Goal: Information Seeking & Learning: Learn about a topic

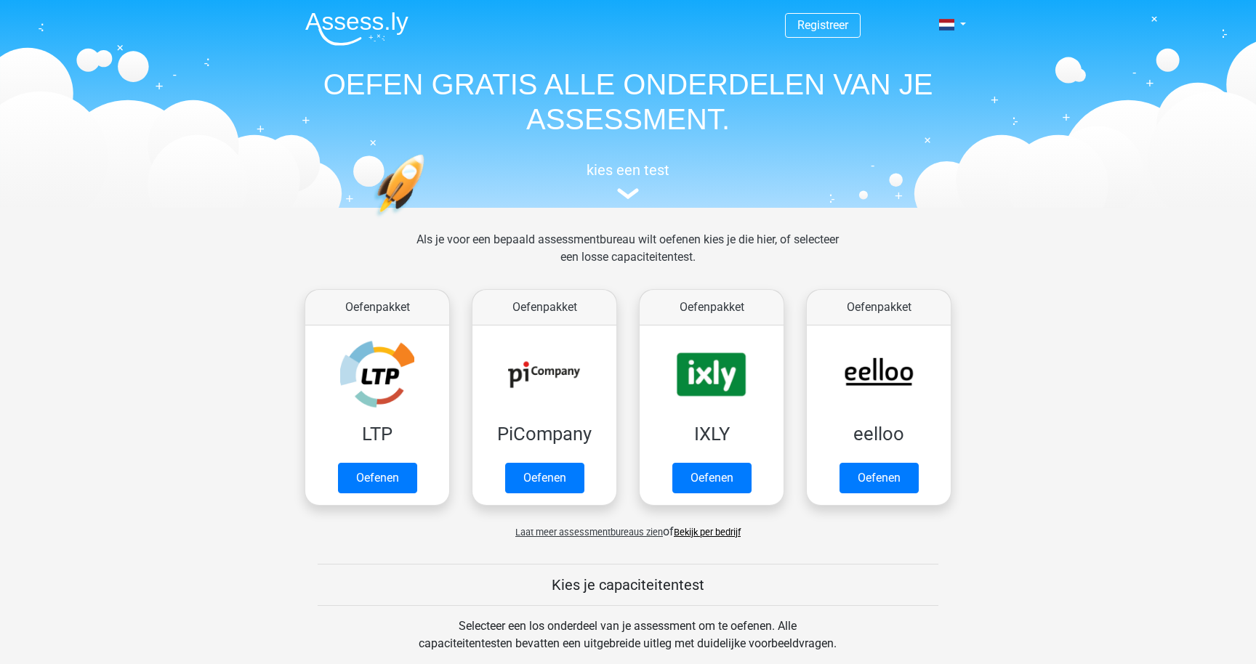
click at [631, 182] on div "kies een test" at bounding box center [628, 178] width 669 height 48
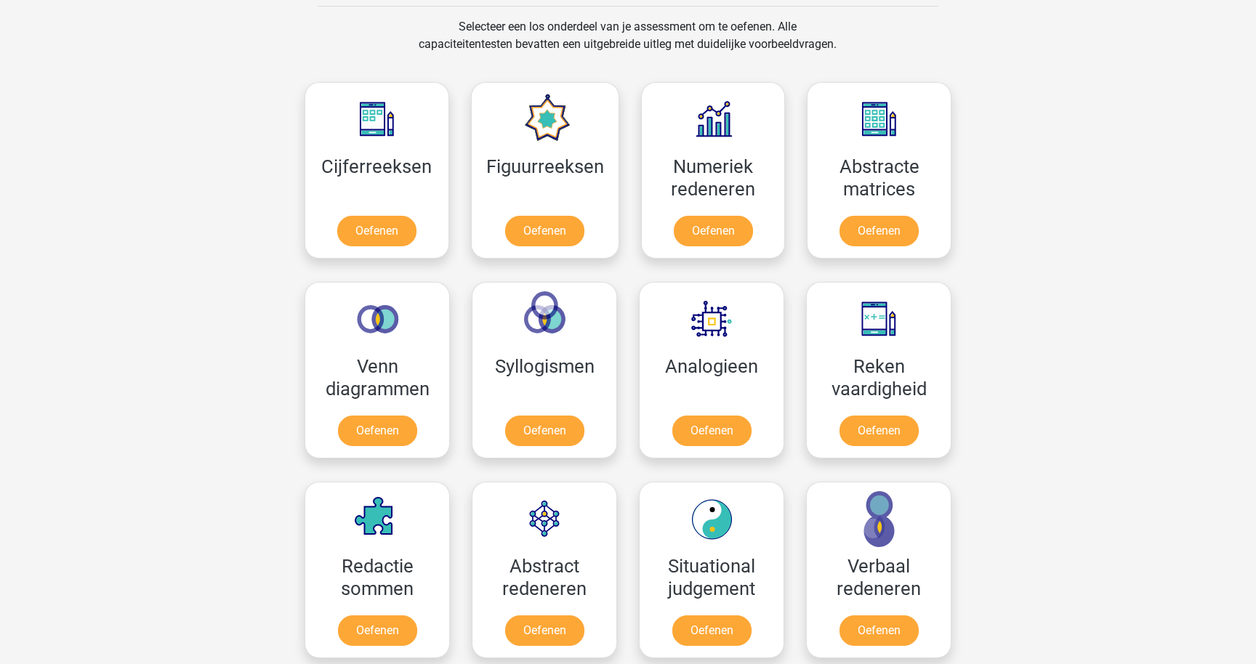
scroll to position [600, 0]
click at [895, 217] on link "Oefenen" at bounding box center [878, 233] width 83 height 32
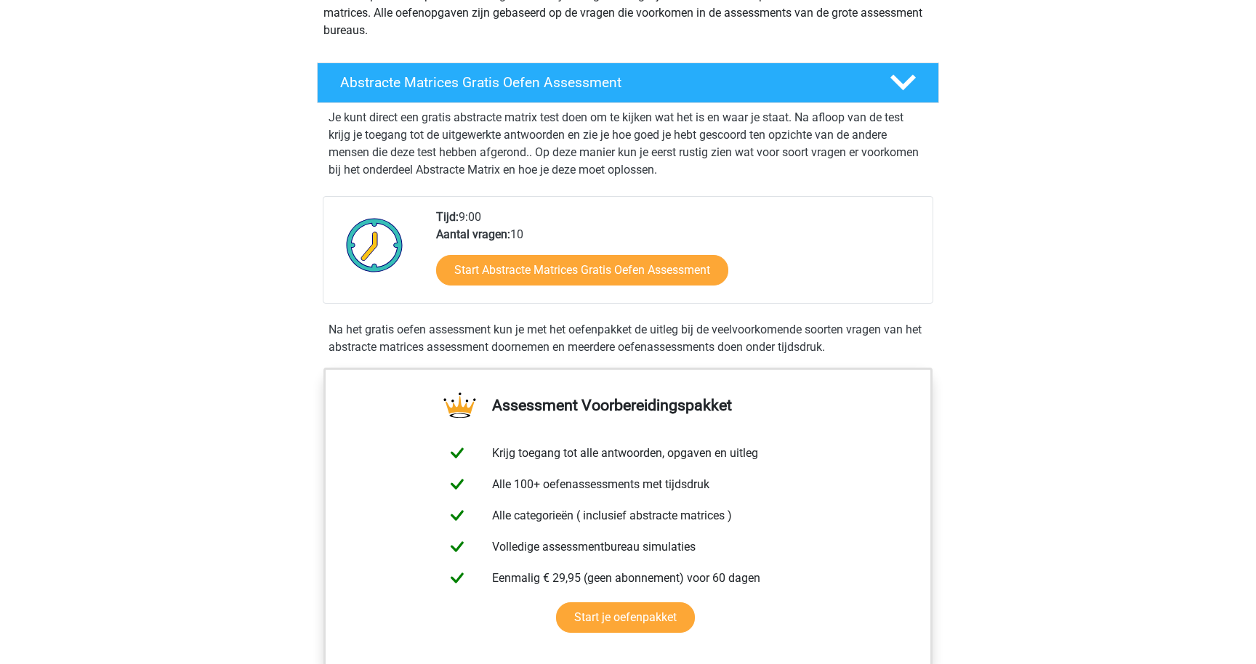
scroll to position [189, 0]
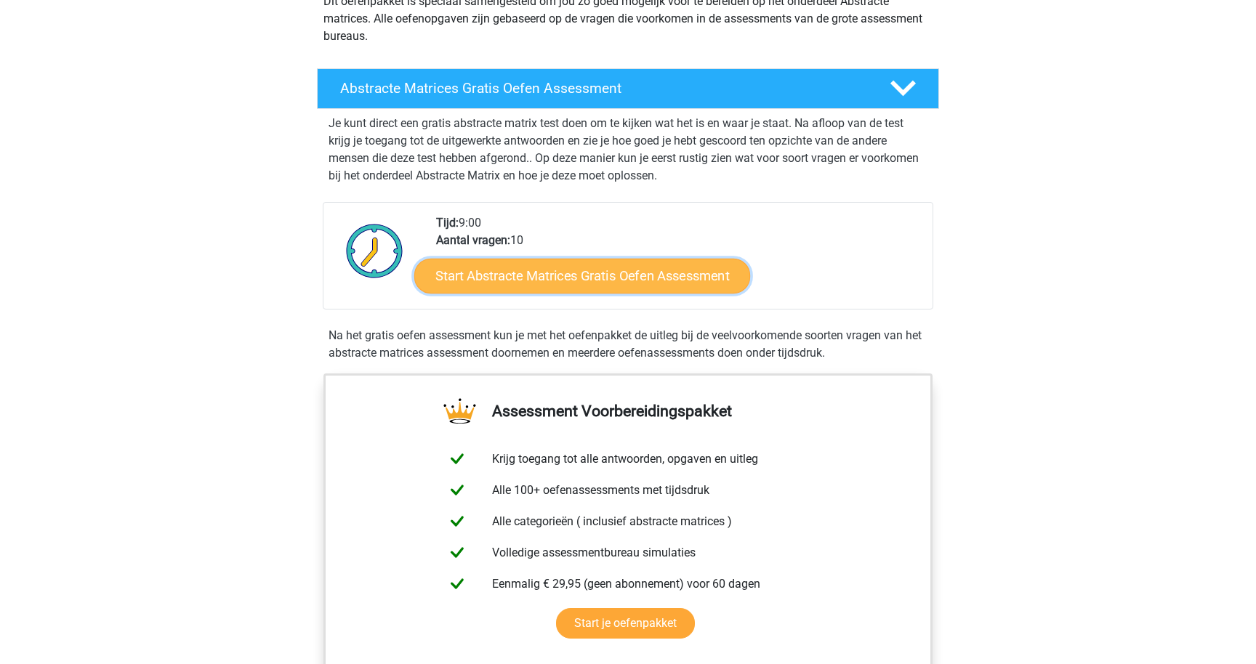
click at [691, 275] on link "Start Abstracte Matrices Gratis Oefen Assessment" at bounding box center [582, 275] width 336 height 35
click at [498, 275] on link "Start Abstracte Matrices Gratis Oefen Assessment" at bounding box center [582, 275] width 336 height 35
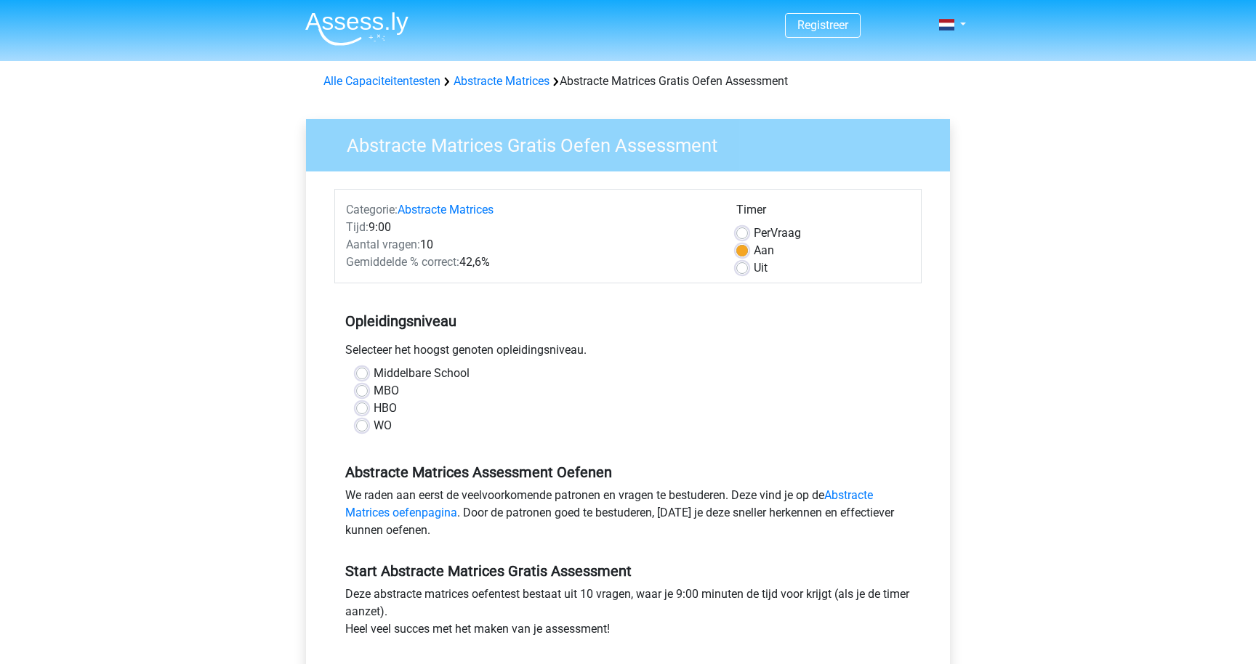
click at [372, 422] on div "WO" at bounding box center [628, 425] width 544 height 17
click at [374, 426] on label "WO" at bounding box center [383, 425] width 18 height 17
click at [363, 426] on input "WO" at bounding box center [362, 424] width 12 height 15
radio input "true"
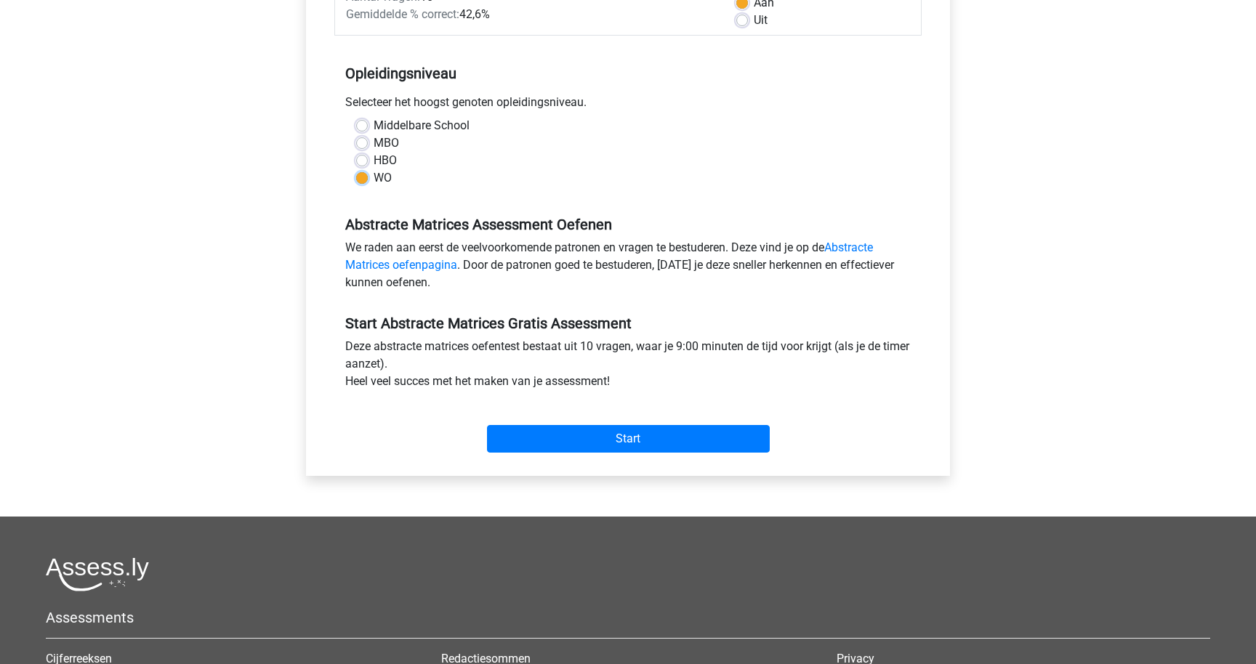
scroll to position [259, 0]
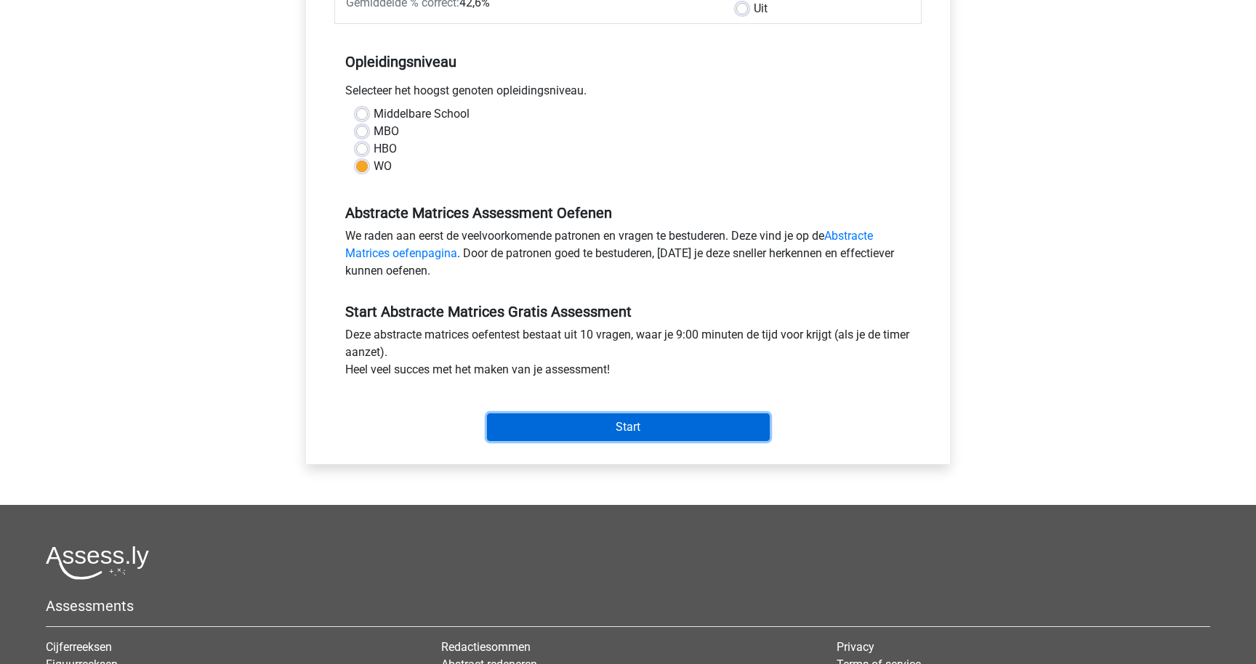
click at [552, 425] on input "Start" at bounding box center [628, 428] width 283 height 28
click at [630, 440] on input "Start" at bounding box center [628, 428] width 283 height 28
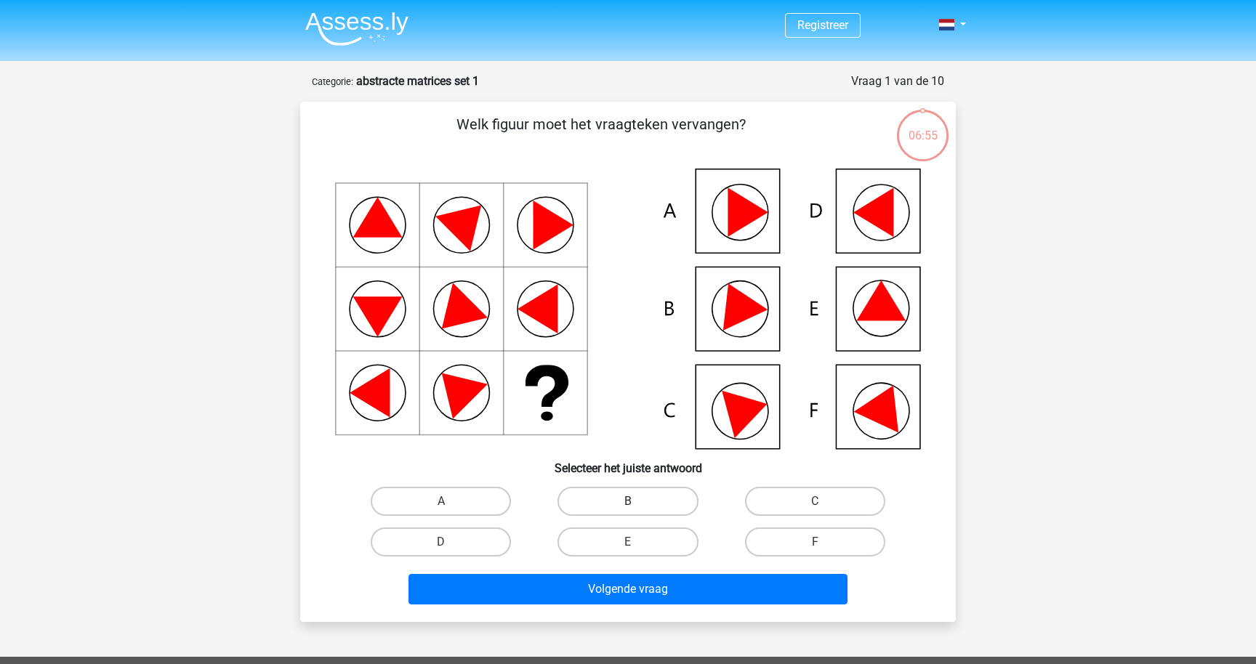
click at [656, 497] on label "B" at bounding box center [627, 501] width 140 height 29
click at [637, 501] on input "B" at bounding box center [632, 505] width 9 height 9
radio input "true"
click at [648, 499] on label "B" at bounding box center [627, 501] width 140 height 29
click at [637, 501] on input "B" at bounding box center [632, 505] width 9 height 9
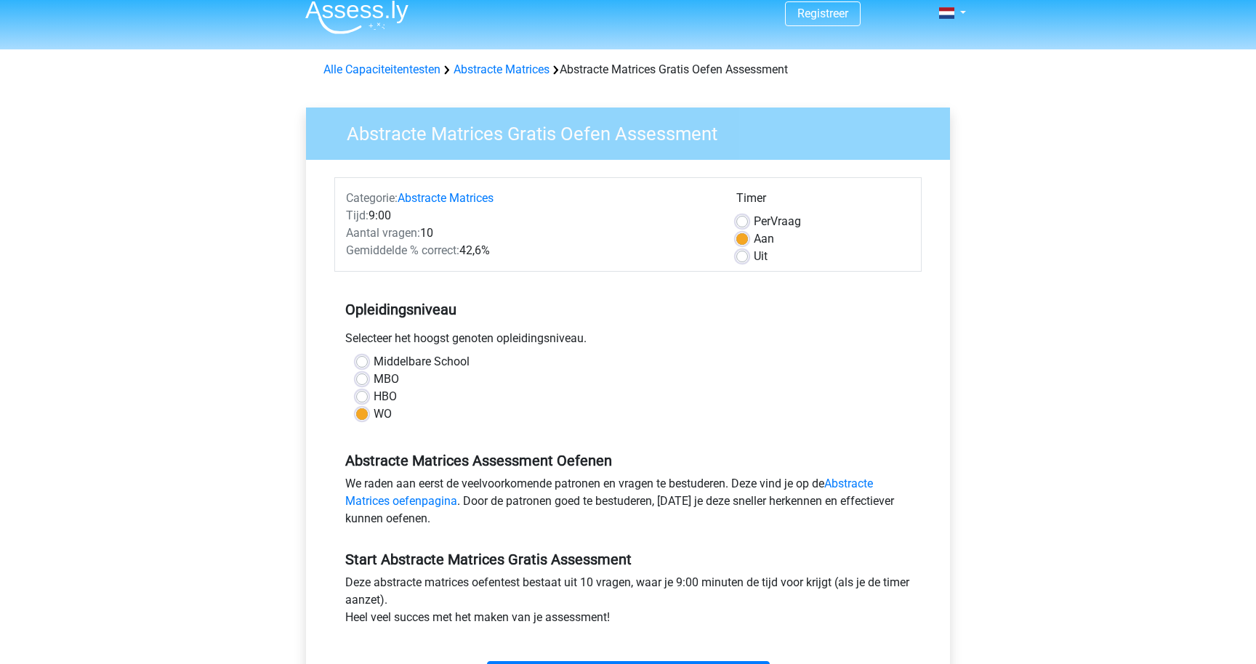
scroll to position [18, 0]
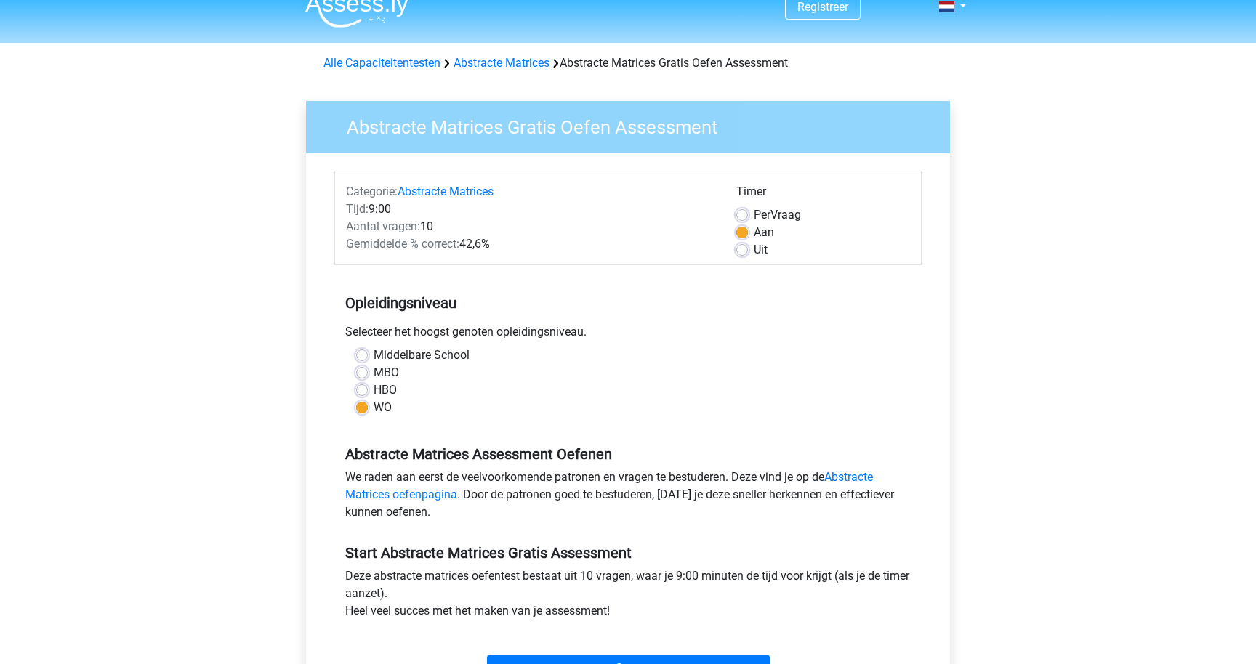
click at [756, 217] on span "Per" at bounding box center [762, 215] width 17 height 14
click at [748, 217] on input "Per Vraag" at bounding box center [742, 213] width 12 height 15
radio input "true"
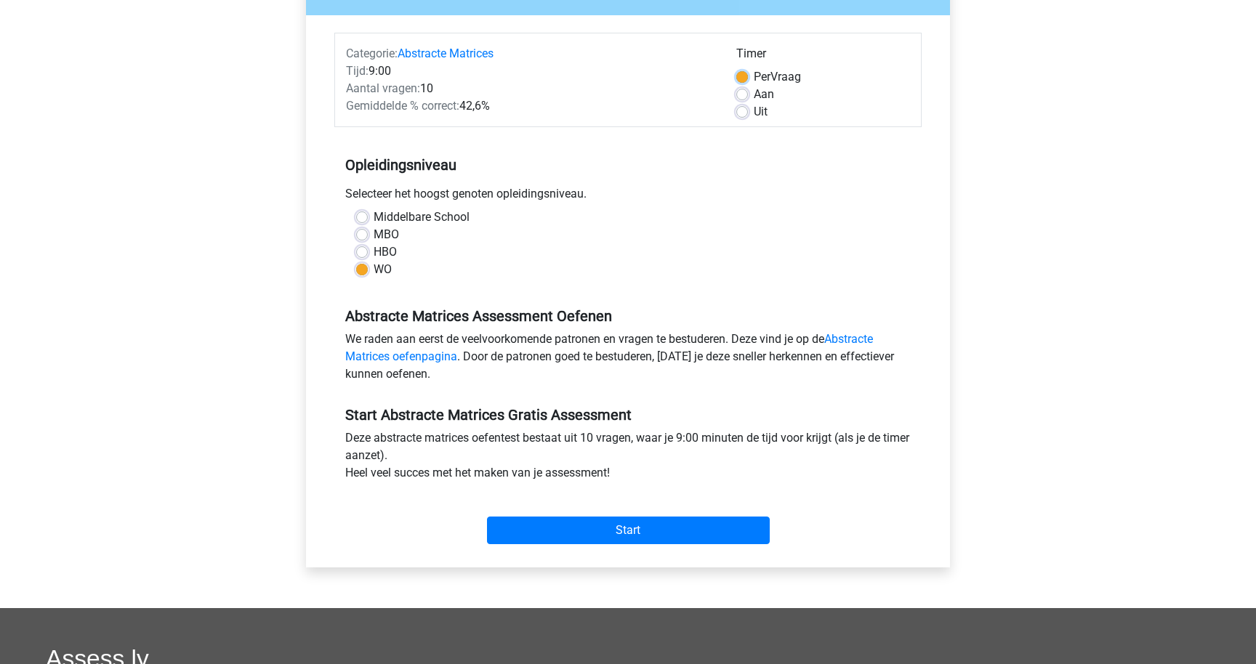
scroll to position [157, 0]
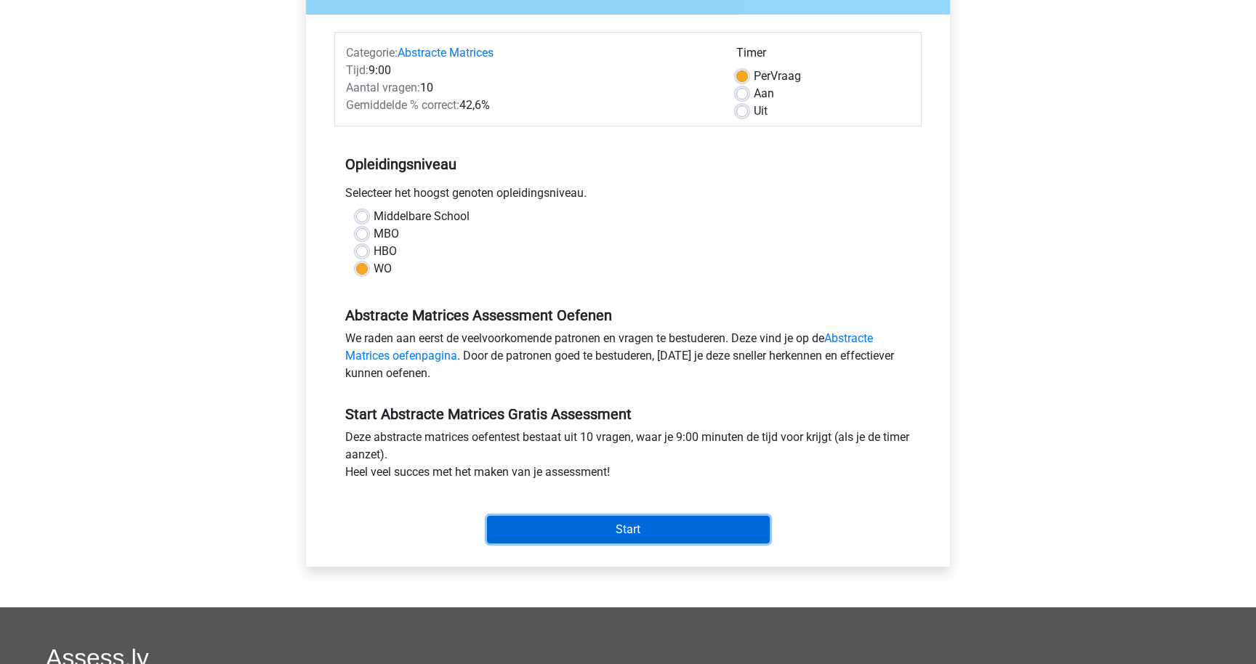
click at [548, 528] on input "Start" at bounding box center [628, 530] width 283 height 28
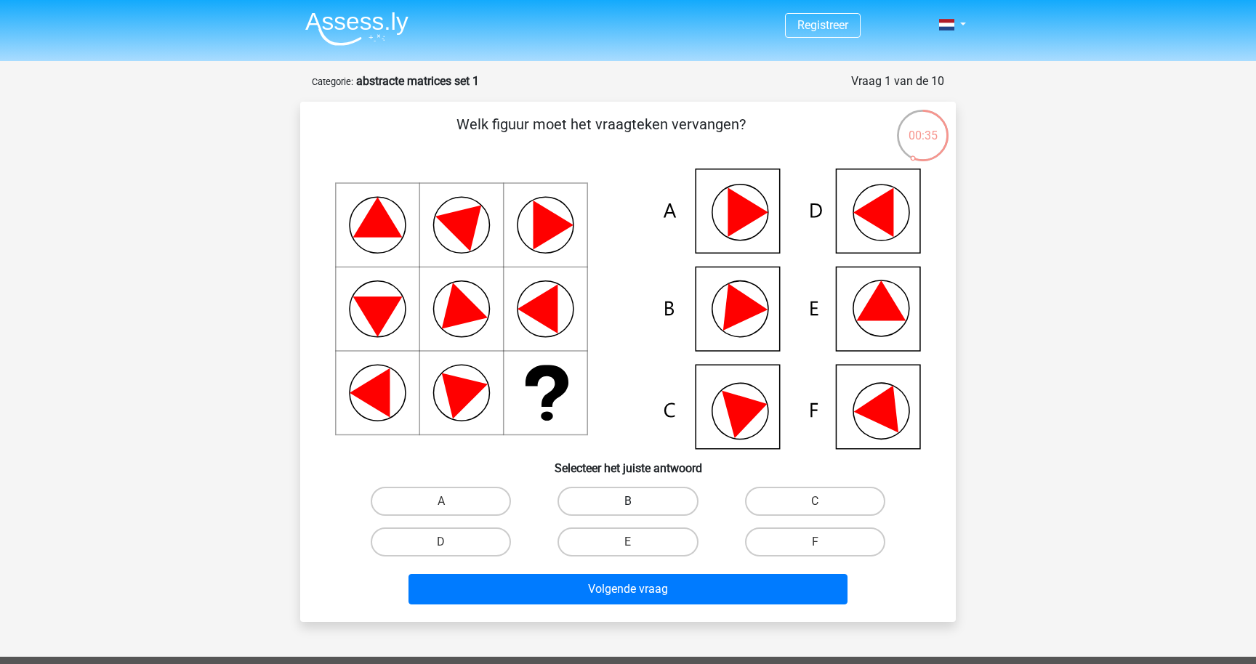
click at [618, 498] on label "B" at bounding box center [627, 501] width 140 height 29
click at [628, 501] on input "B" at bounding box center [632, 505] width 9 height 9
radio input "true"
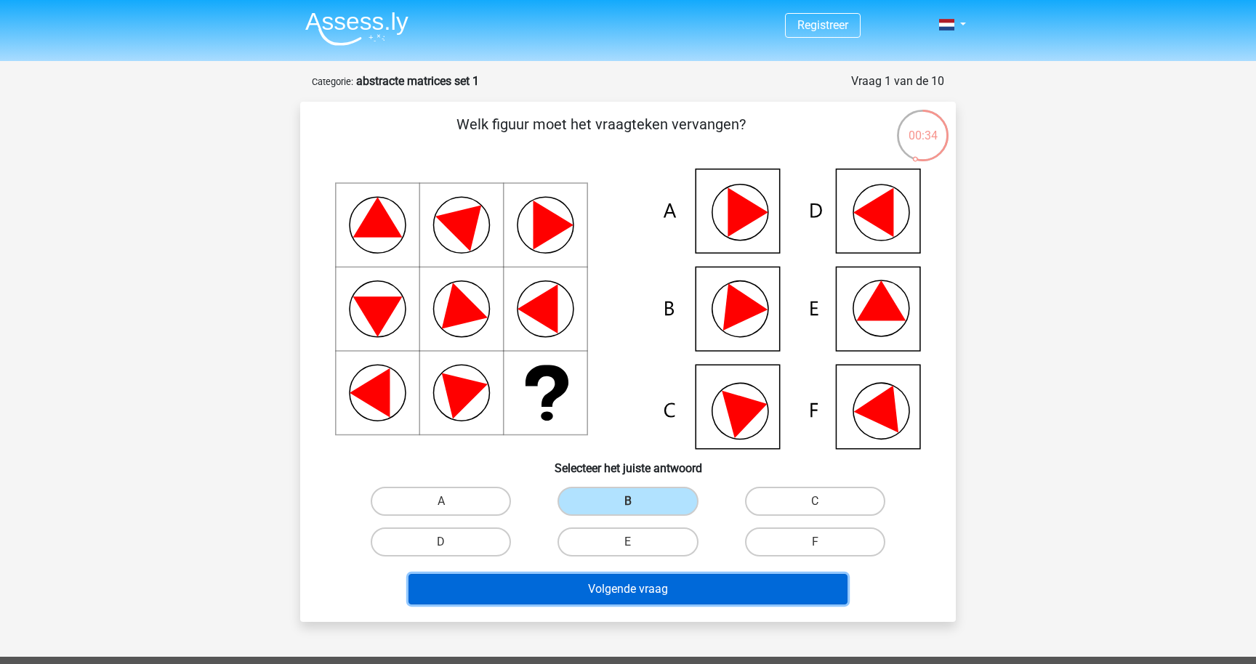
click at [642, 594] on button "Volgende vraag" at bounding box center [628, 589] width 440 height 31
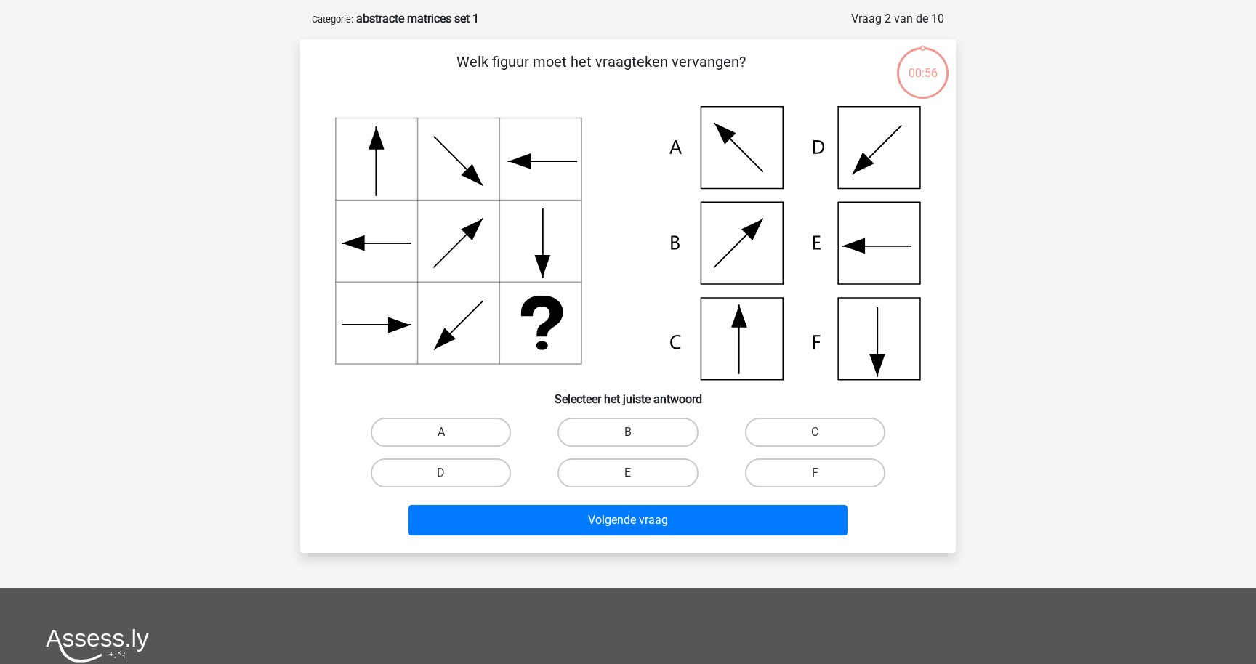
scroll to position [73, 0]
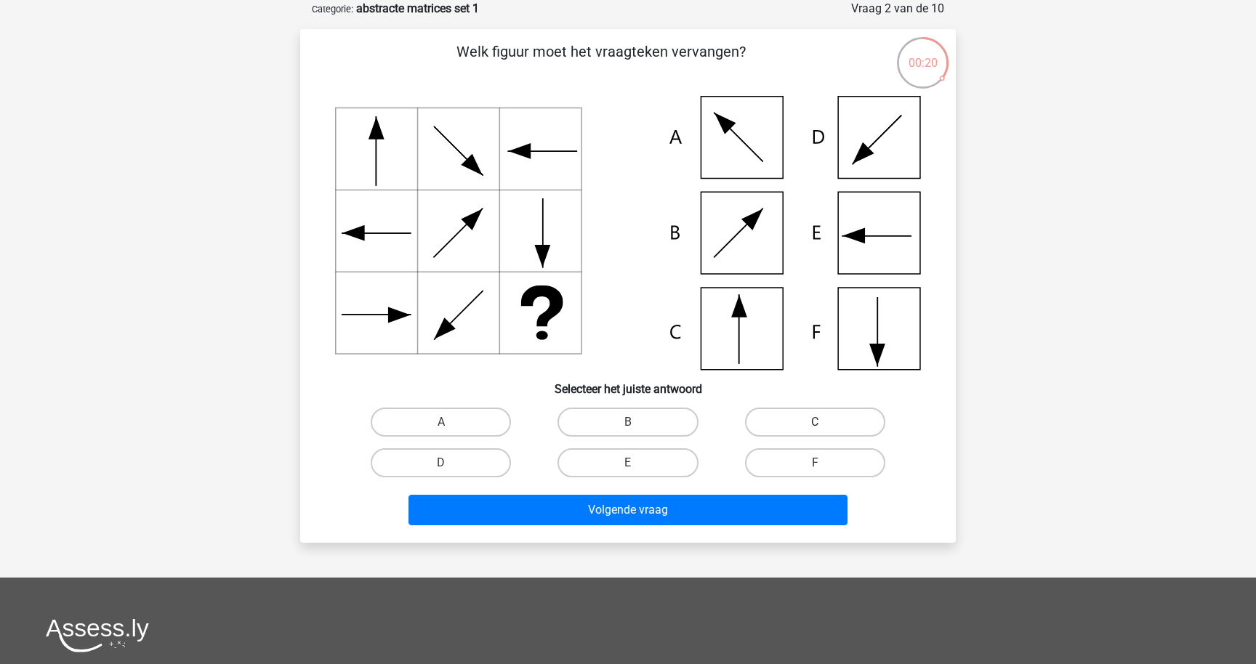
click at [835, 416] on label "C" at bounding box center [815, 422] width 140 height 29
click at [824, 422] on input "C" at bounding box center [819, 426] width 9 height 9
radio input "true"
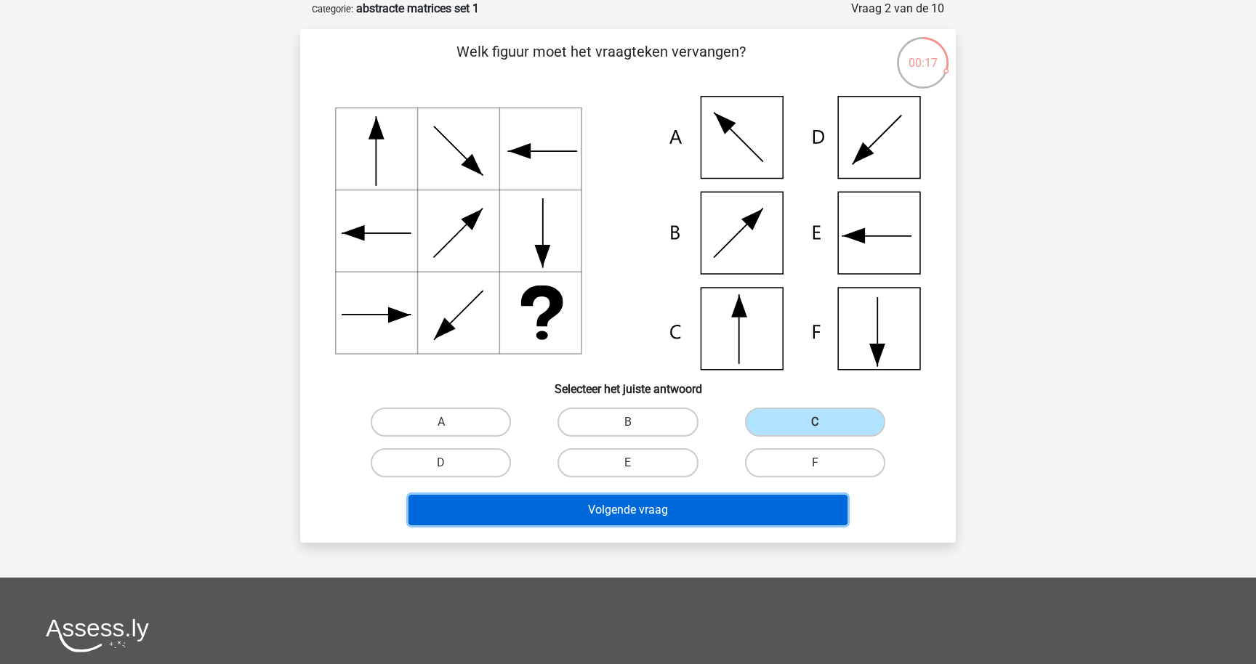
click at [693, 520] on button "Volgende vraag" at bounding box center [628, 510] width 440 height 31
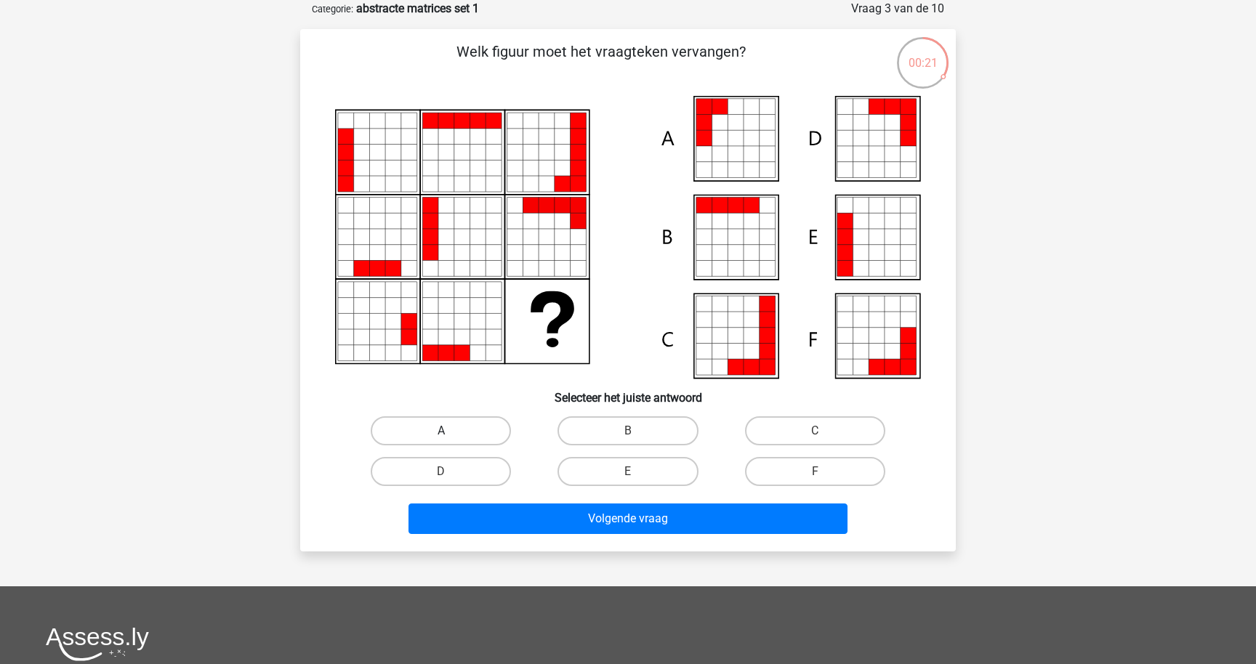
click at [479, 420] on label "A" at bounding box center [441, 430] width 140 height 29
click at [451, 431] on input "A" at bounding box center [445, 435] width 9 height 9
radio input "true"
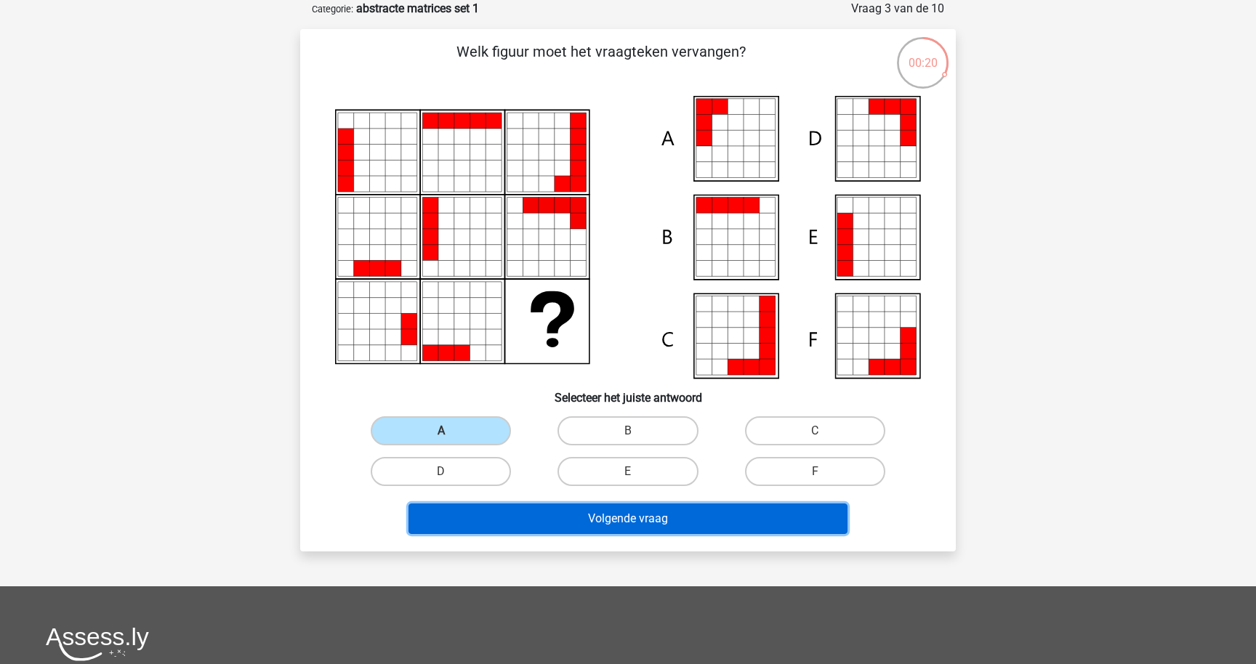
click at [587, 512] on button "Volgende vraag" at bounding box center [628, 519] width 440 height 31
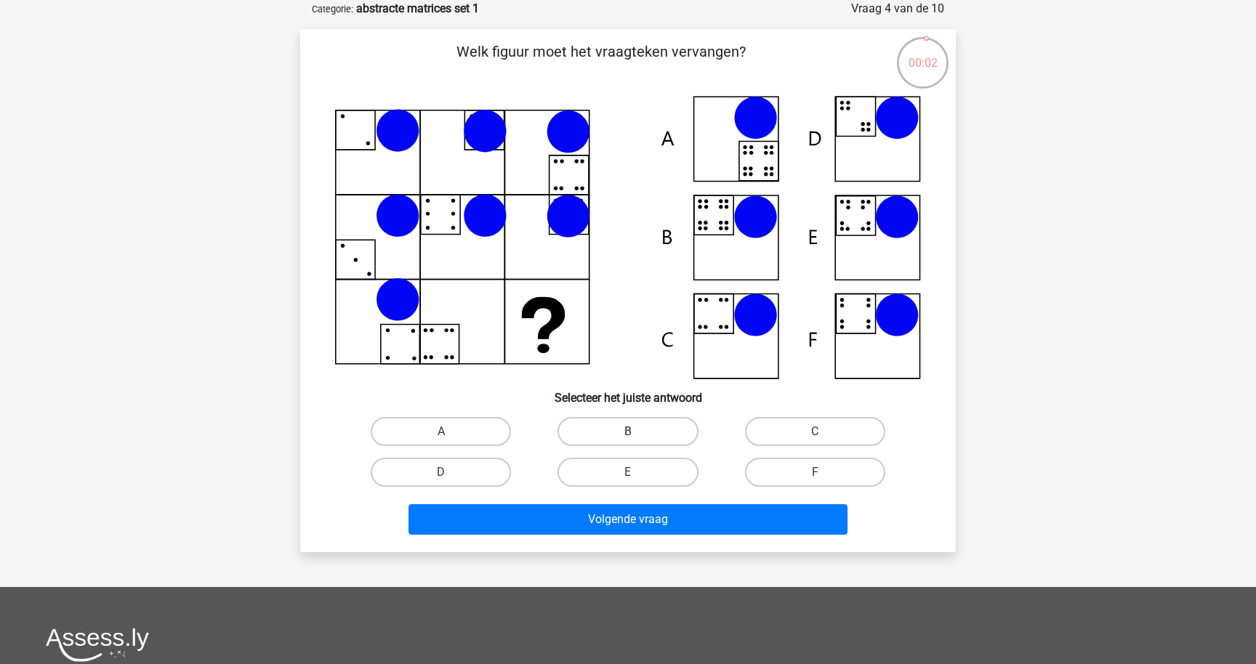
click at [656, 427] on label "B" at bounding box center [627, 431] width 140 height 29
click at [637, 432] on input "B" at bounding box center [632, 436] width 9 height 9
radio input "true"
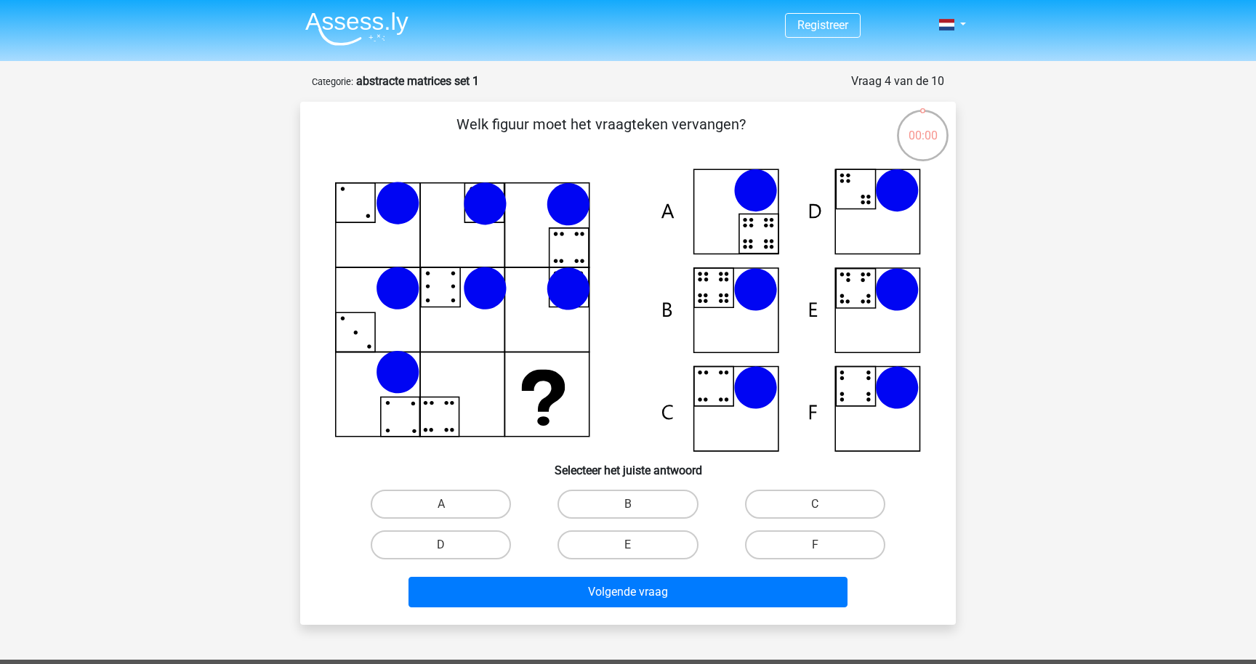
scroll to position [73, 0]
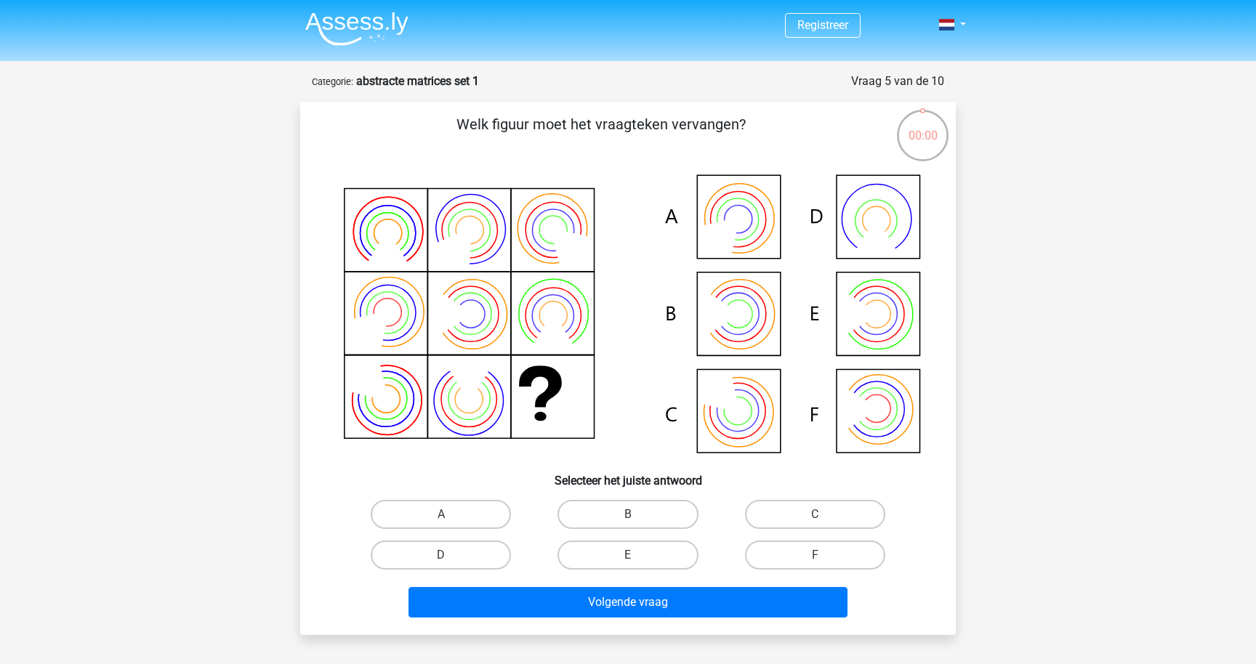
scroll to position [84, 0]
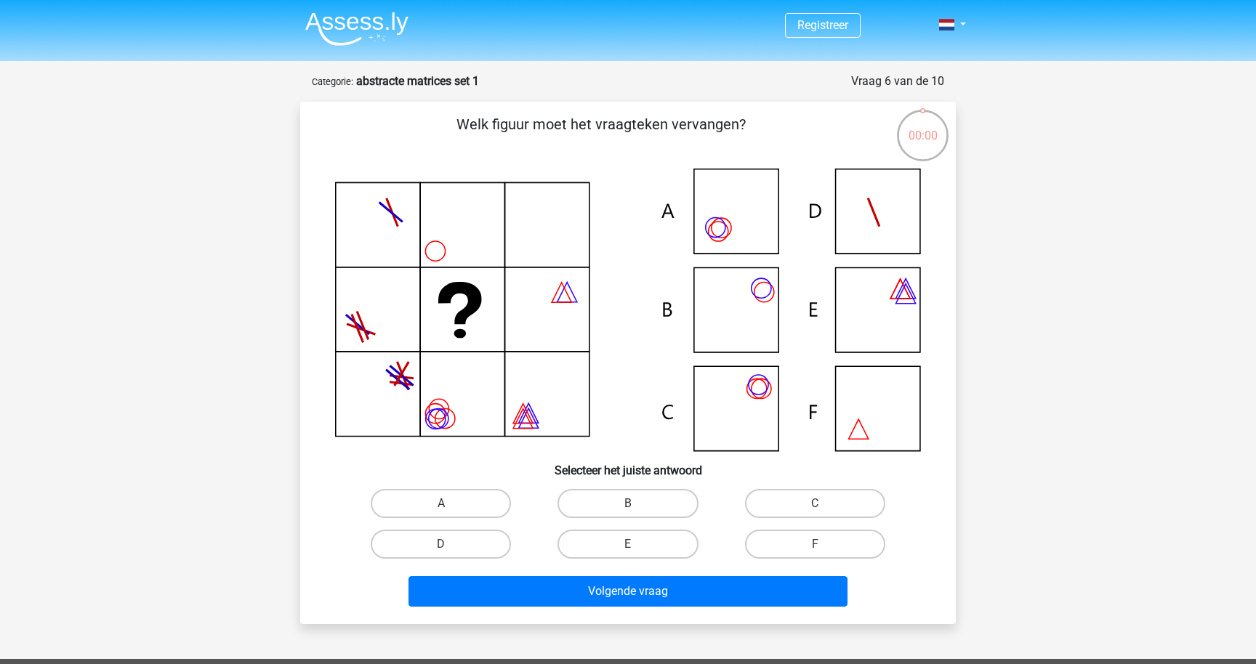
scroll to position [98, 0]
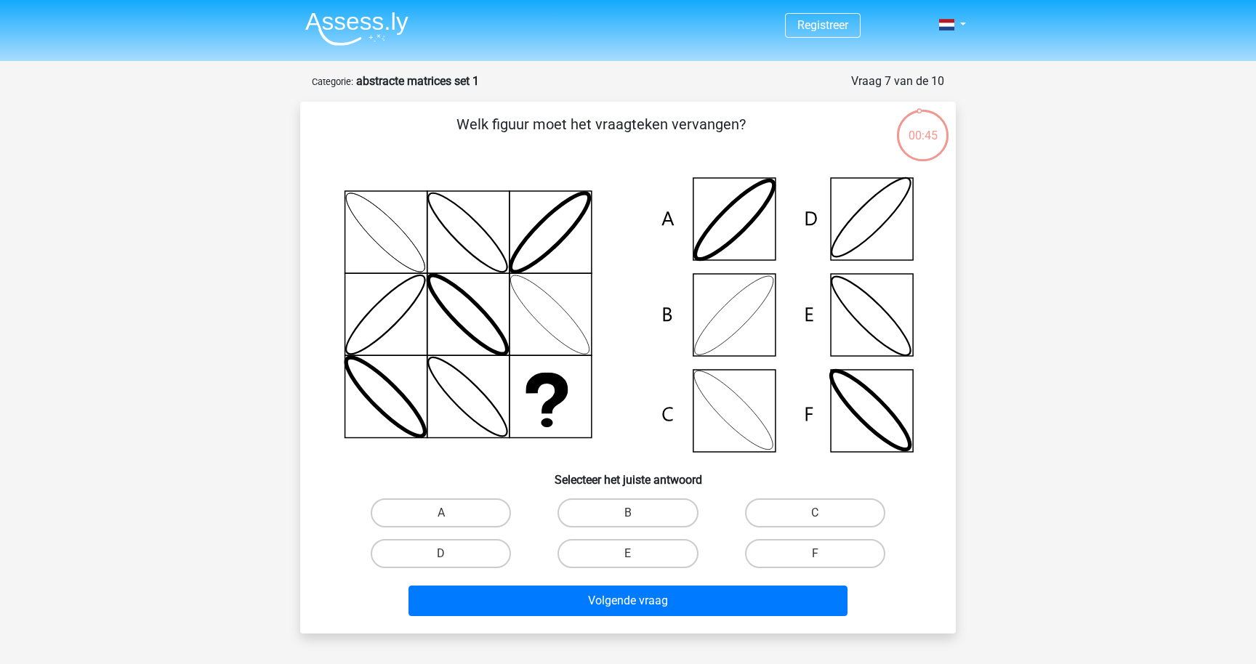
scroll to position [98, 0]
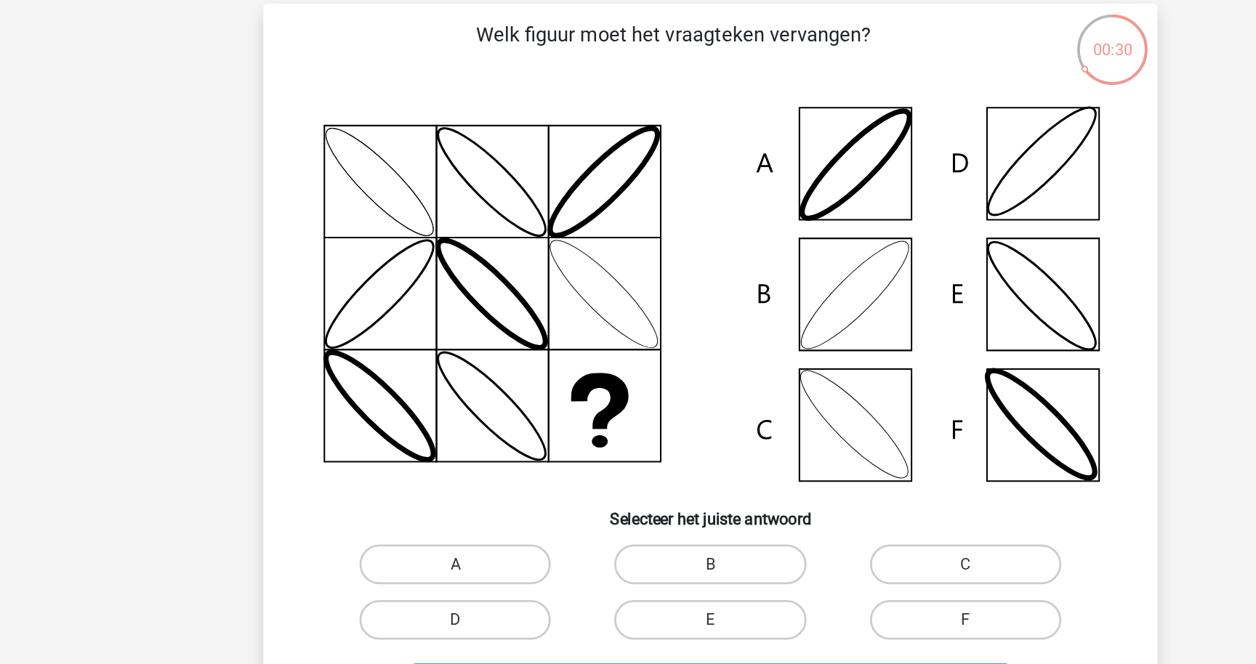
click at [629, 419] on input "B" at bounding box center [632, 419] width 9 height 9
radio input "true"
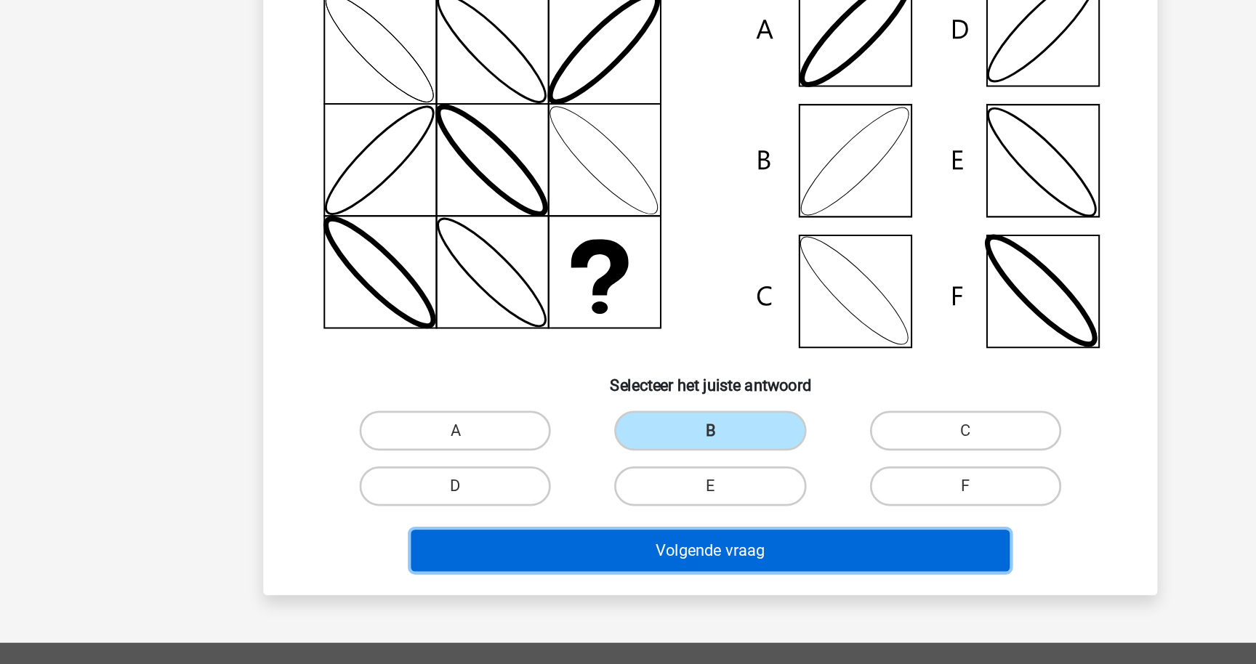
click at [621, 500] on button "Volgende vraag" at bounding box center [628, 503] width 440 height 31
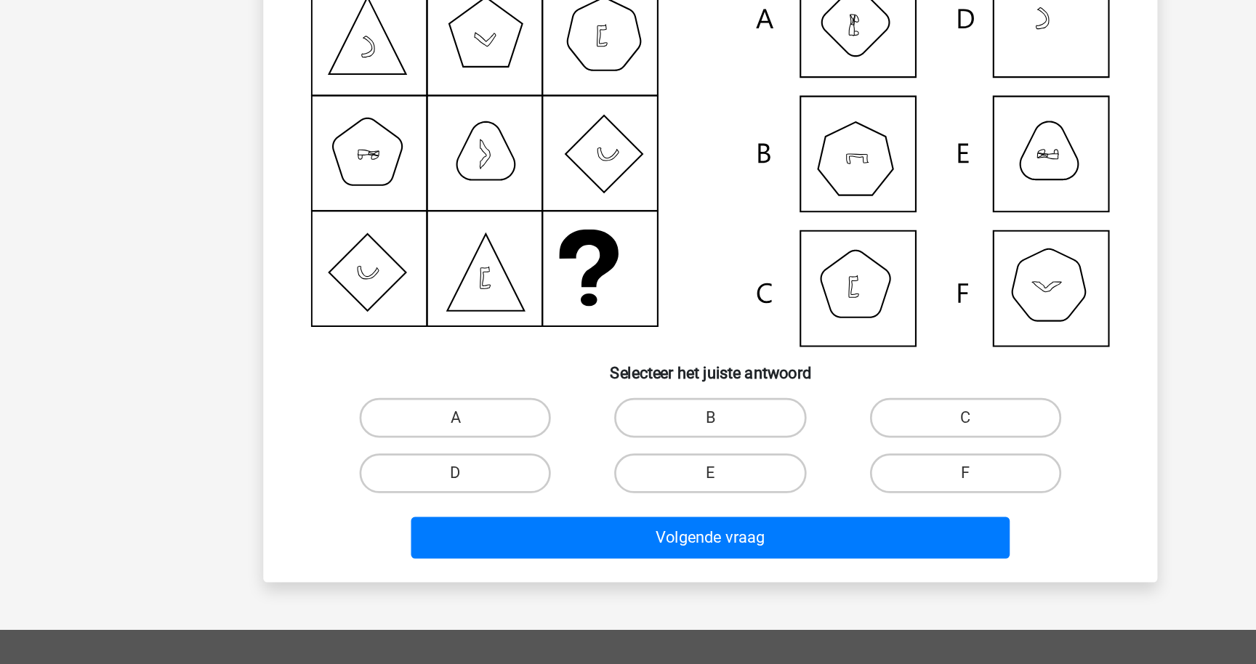
scroll to position [73, 0]
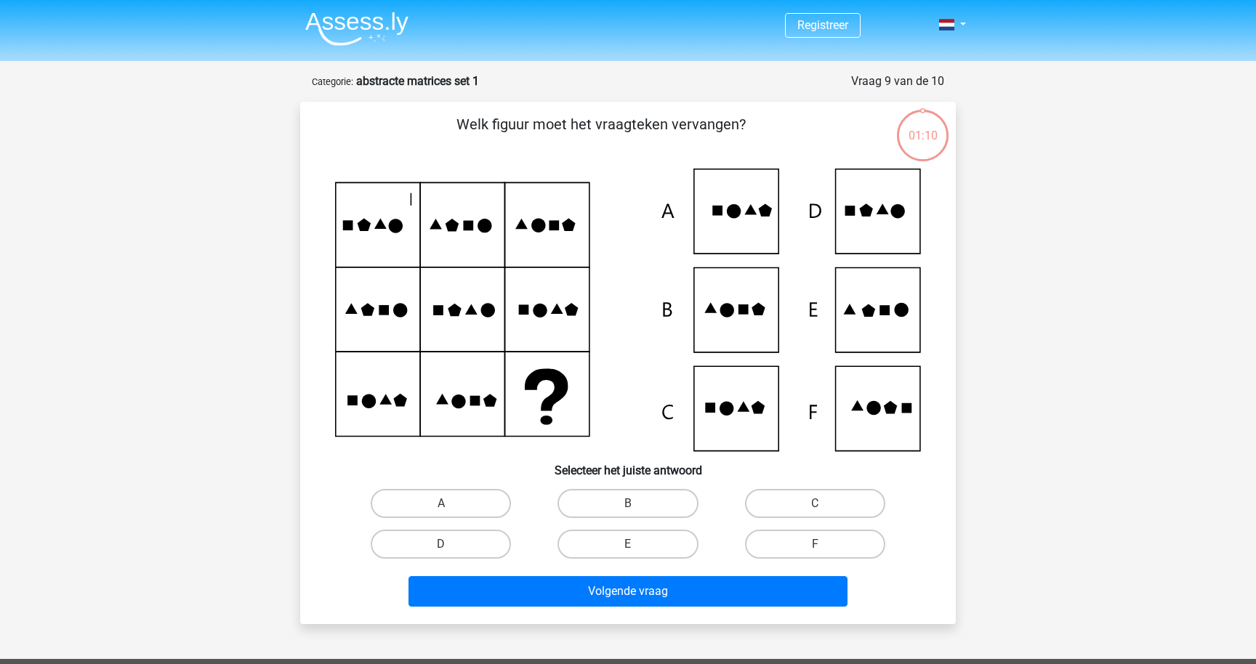
scroll to position [73, 0]
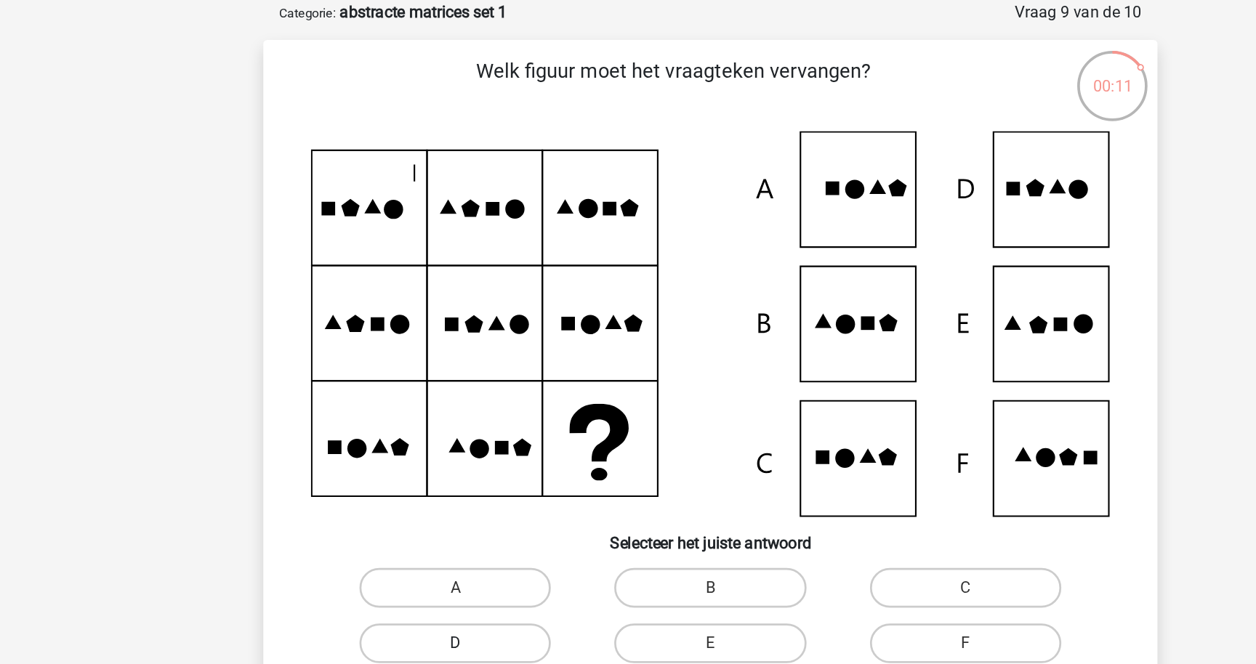
click at [432, 464] on label "D" at bounding box center [441, 471] width 140 height 29
click at [441, 472] on input "D" at bounding box center [445, 476] width 9 height 9
radio input "true"
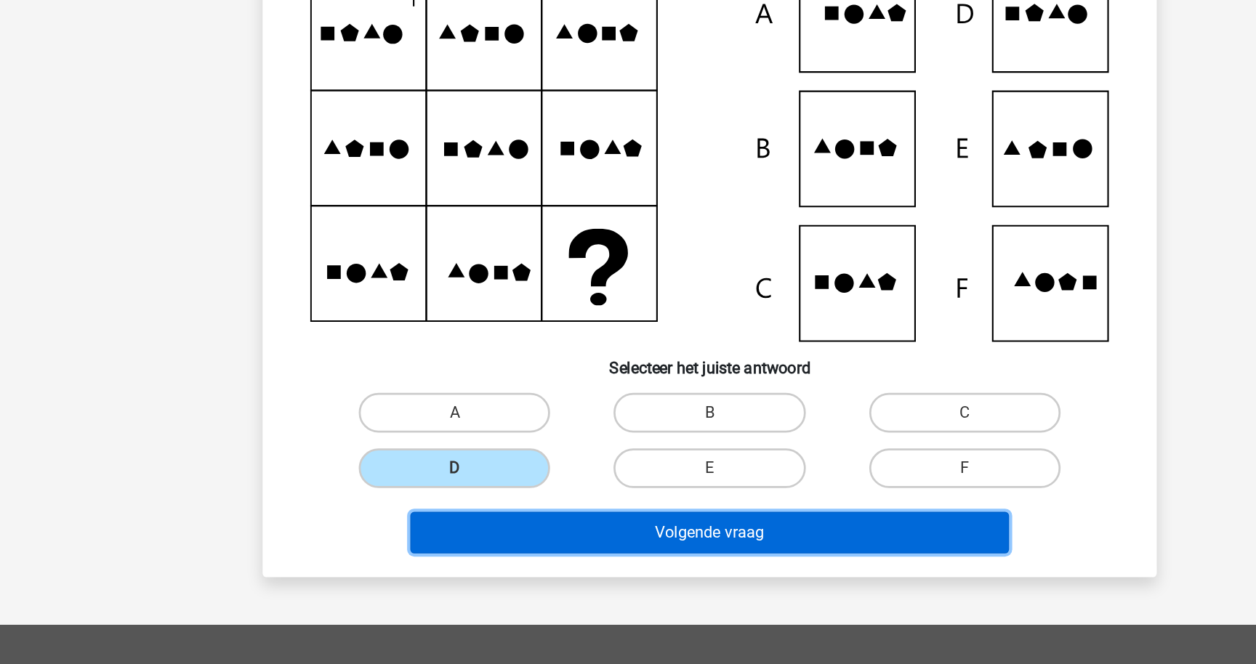
click at [620, 528] on button "Volgende vraag" at bounding box center [628, 519] width 440 height 31
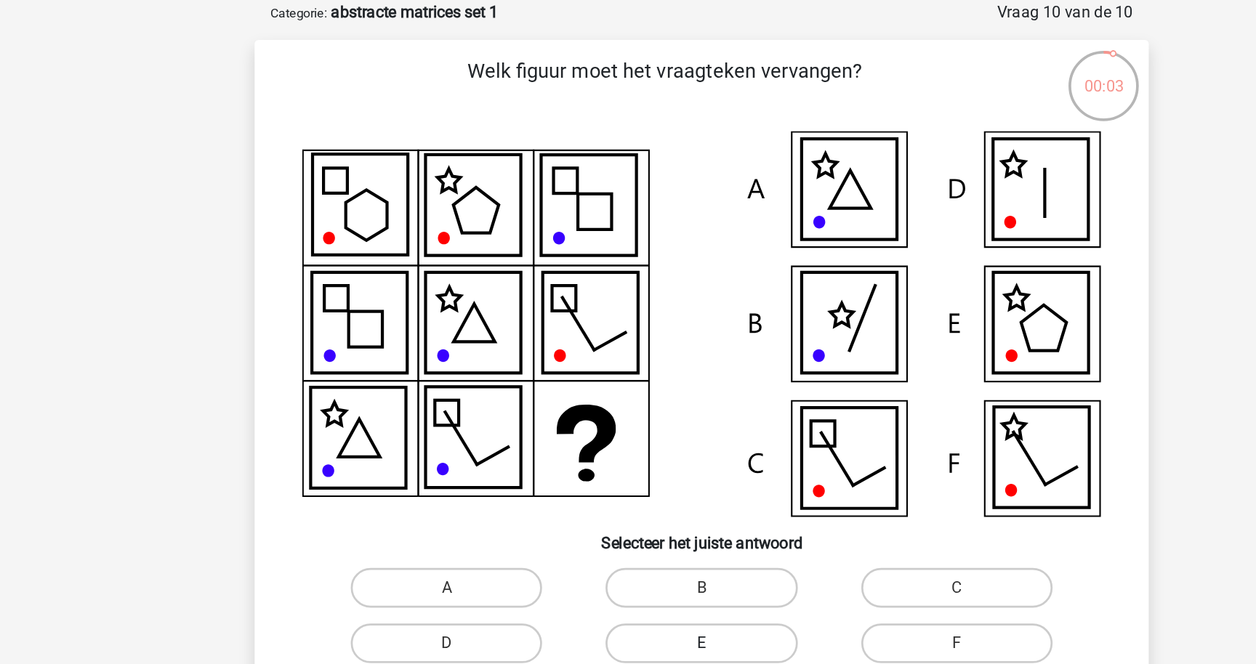
click at [681, 468] on label "E" at bounding box center [627, 471] width 140 height 29
click at [637, 472] on input "E" at bounding box center [632, 476] width 9 height 9
radio input "true"
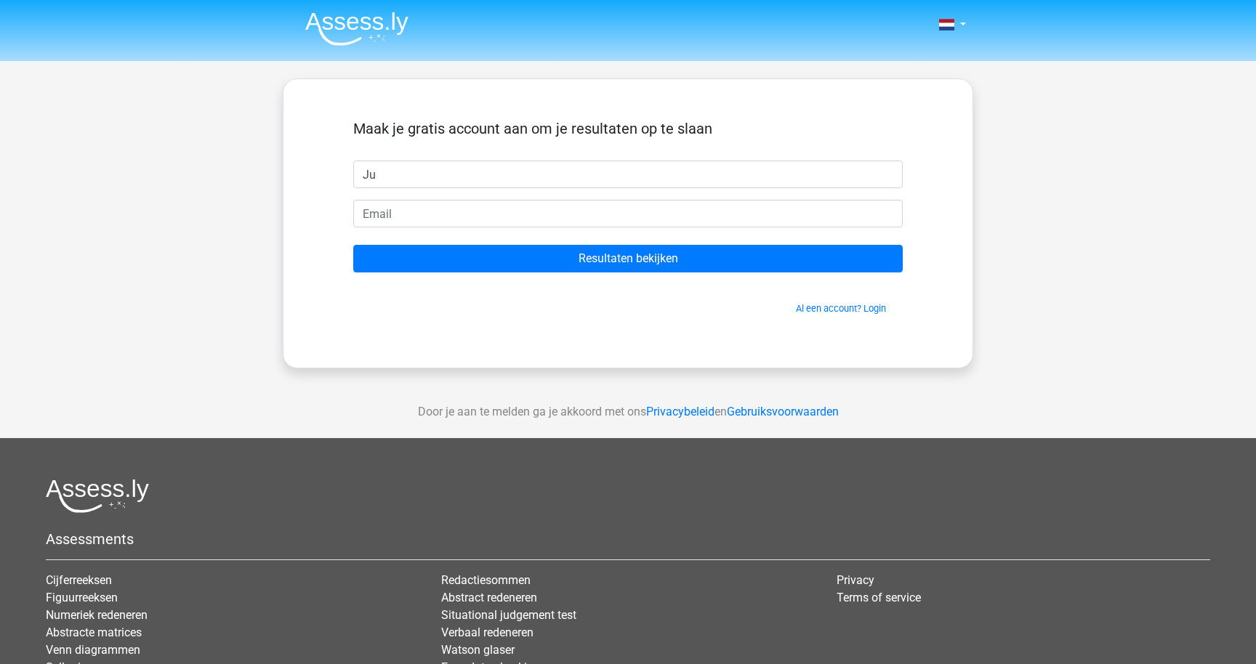
type input "[PERSON_NAME]"
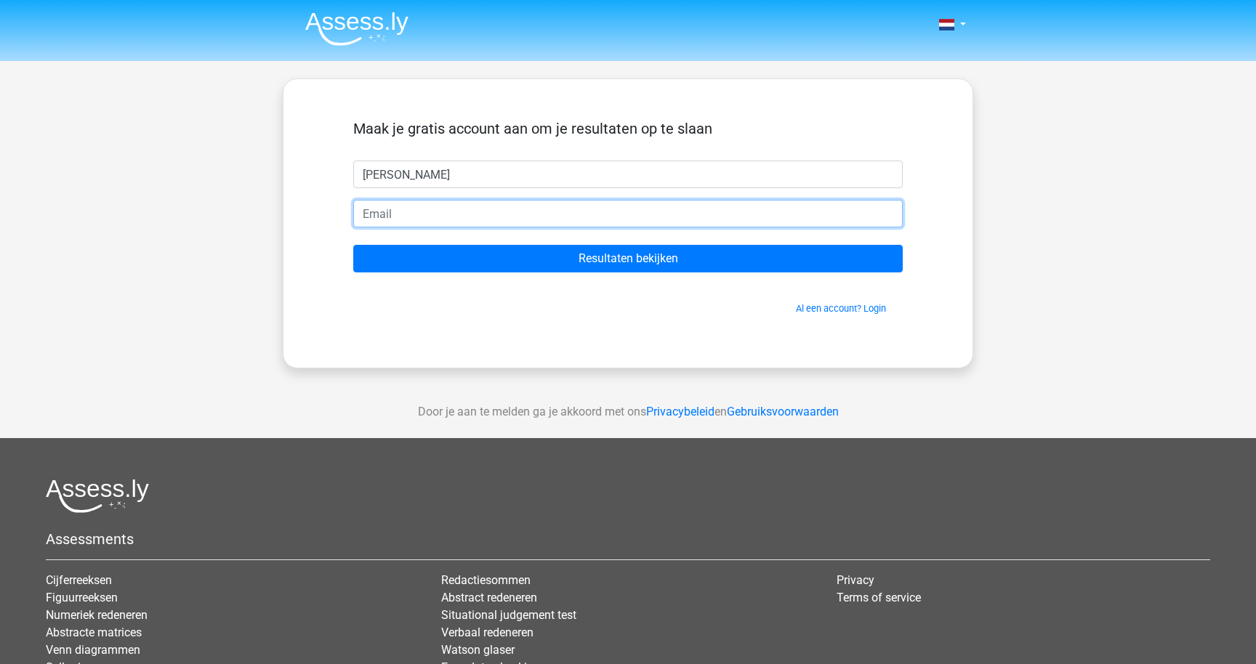
click at [459, 214] on input "email" at bounding box center [627, 214] width 549 height 28
type input "[PERSON_NAME][EMAIL_ADDRESS][DOMAIN_NAME]"
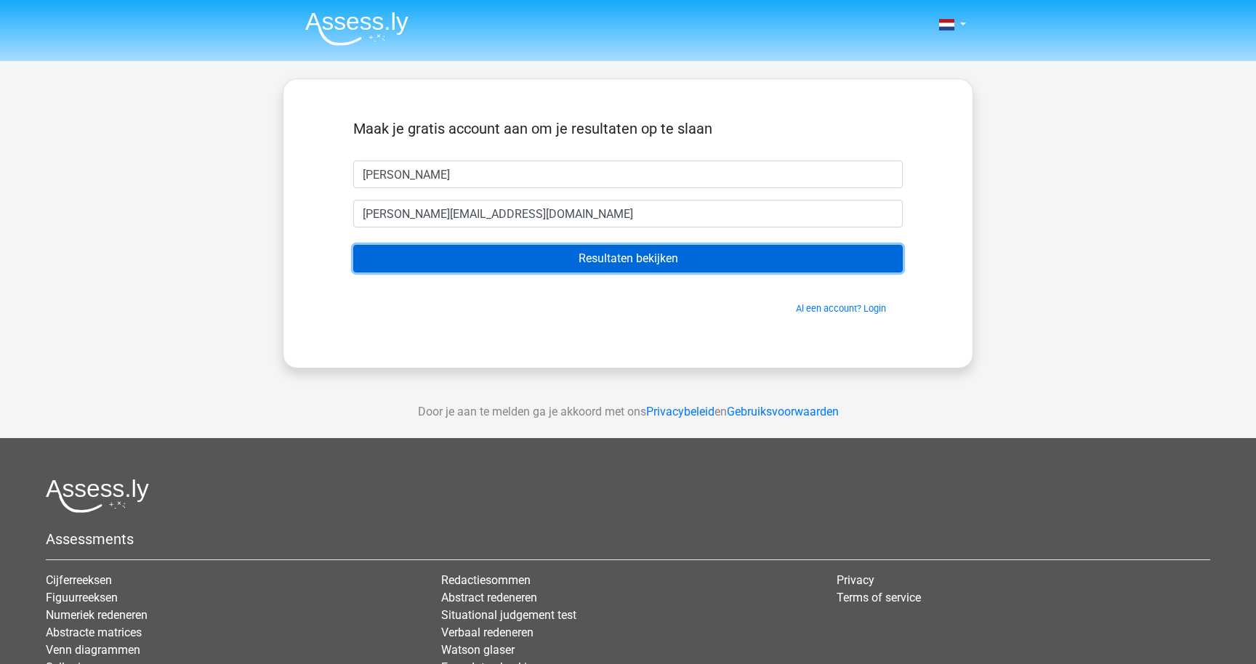
click at [499, 259] on input "Resultaten bekijken" at bounding box center [627, 259] width 549 height 28
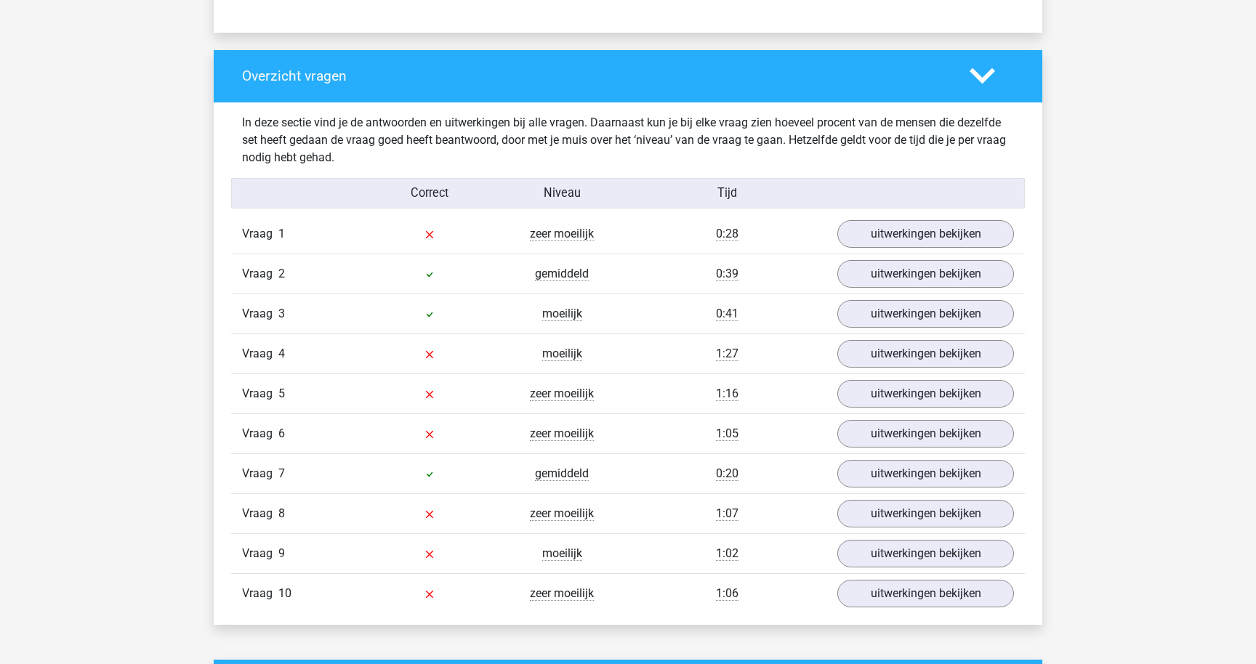
scroll to position [1047, 0]
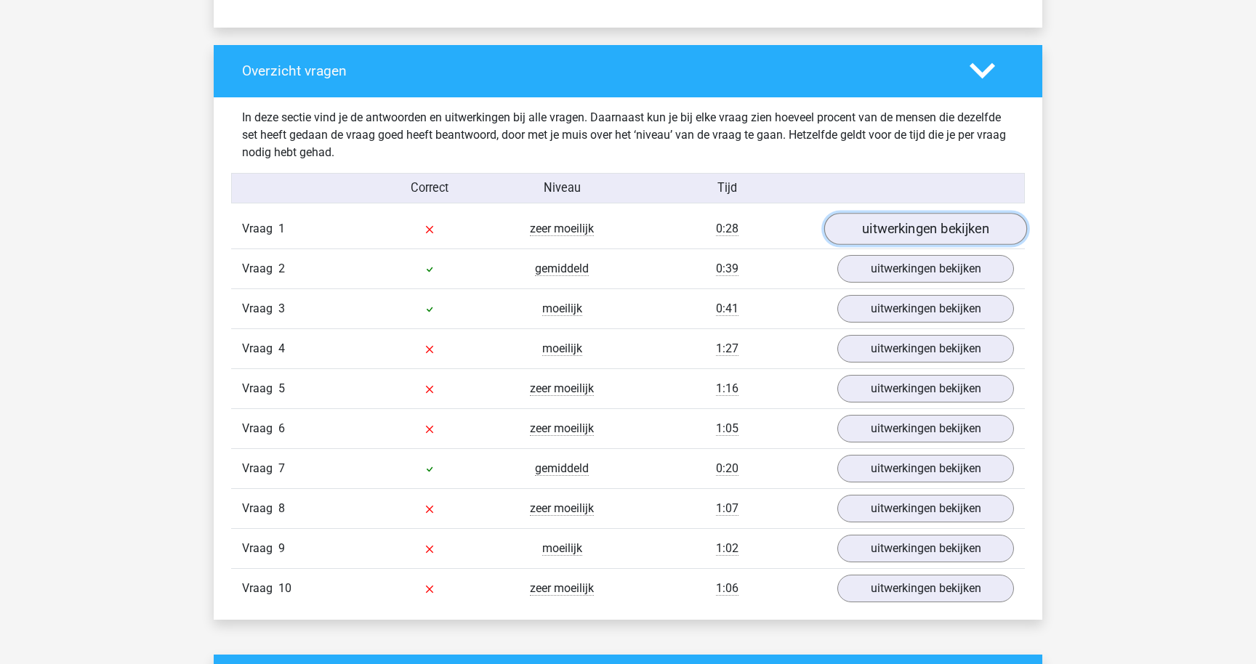
click at [903, 233] on link "uitwerkingen bekijken" at bounding box center [925, 229] width 203 height 32
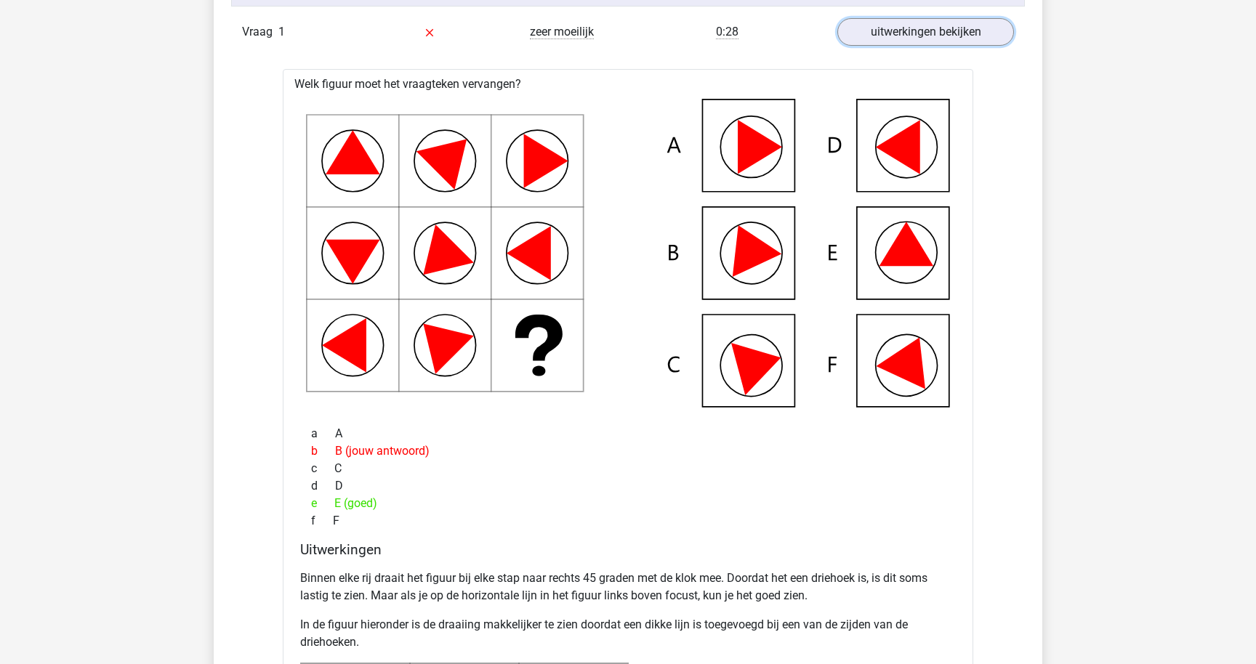
scroll to position [1242, 0]
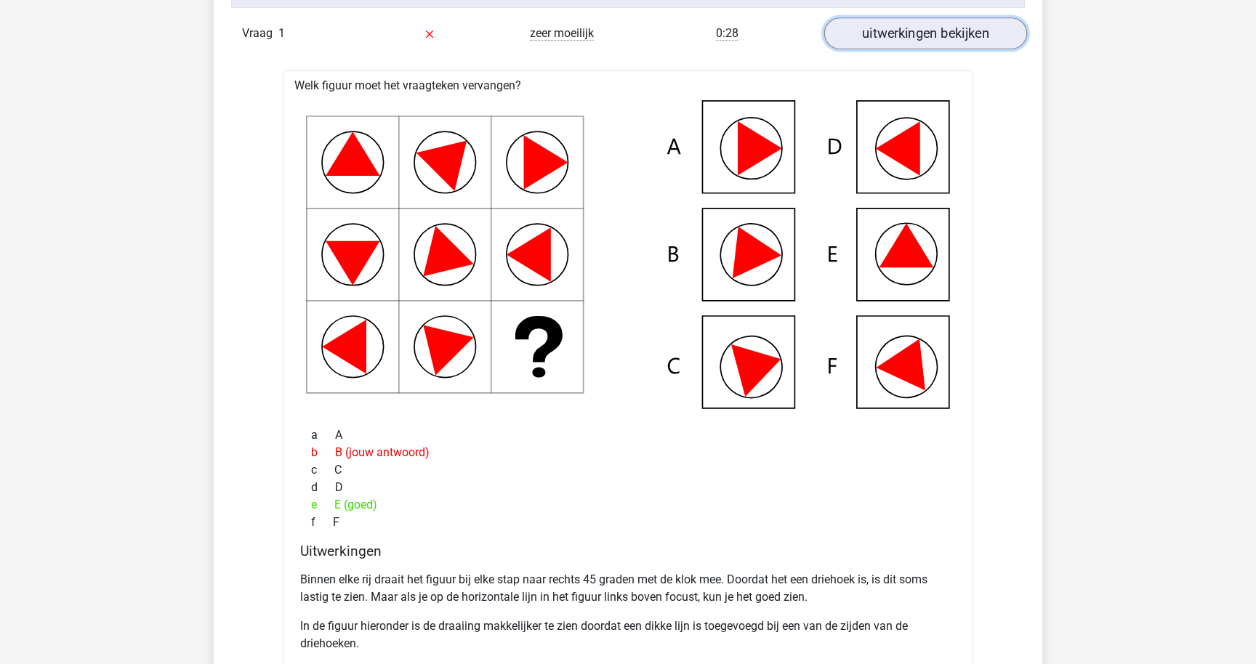
click at [889, 30] on link "uitwerkingen bekijken" at bounding box center [925, 33] width 203 height 32
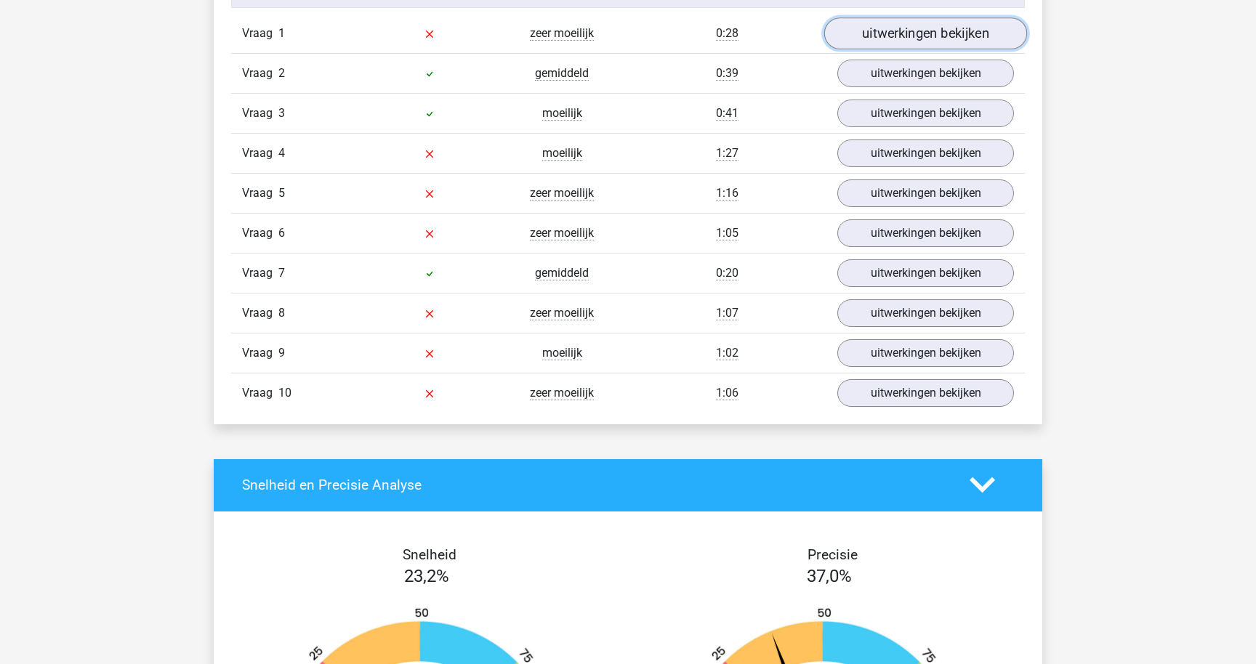
click at [889, 30] on link "uitwerkingen bekijken" at bounding box center [925, 33] width 203 height 32
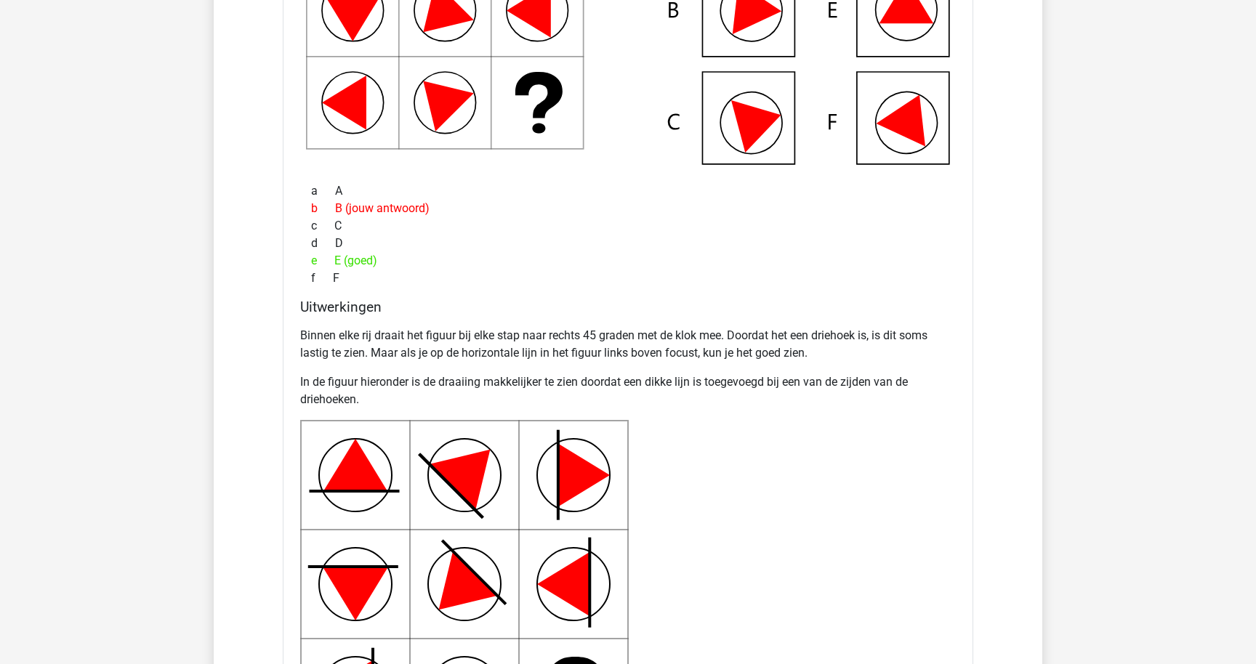
scroll to position [1163, 0]
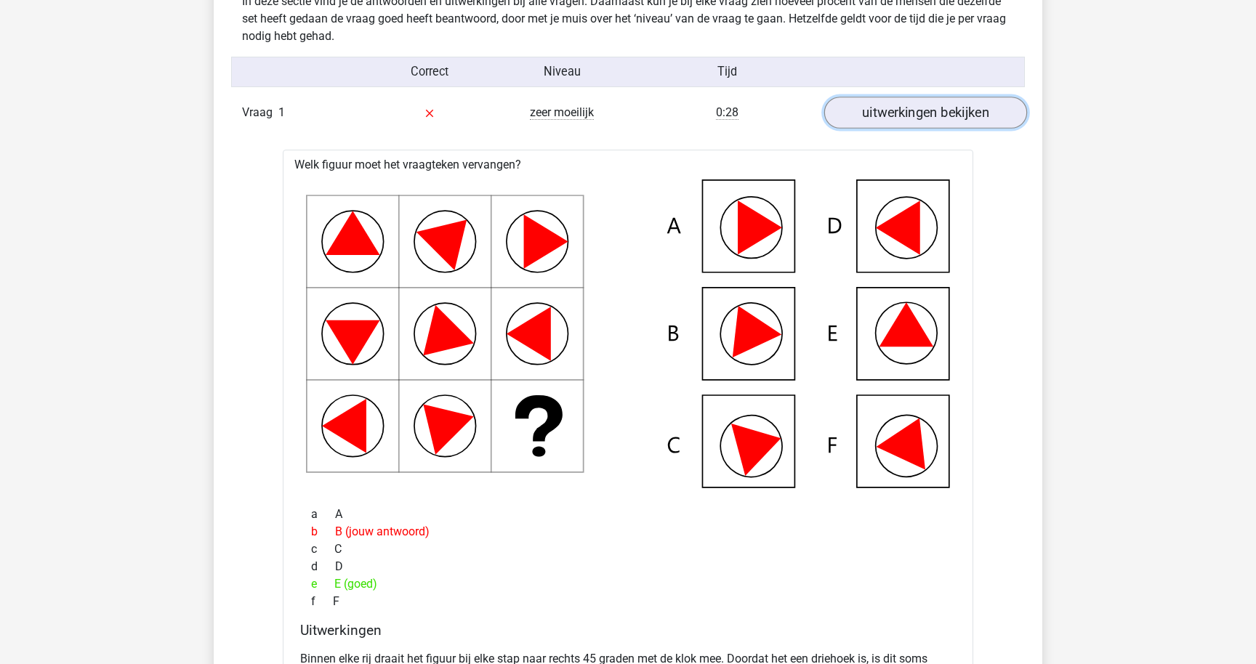
click at [943, 116] on link "uitwerkingen bekijken" at bounding box center [925, 113] width 203 height 32
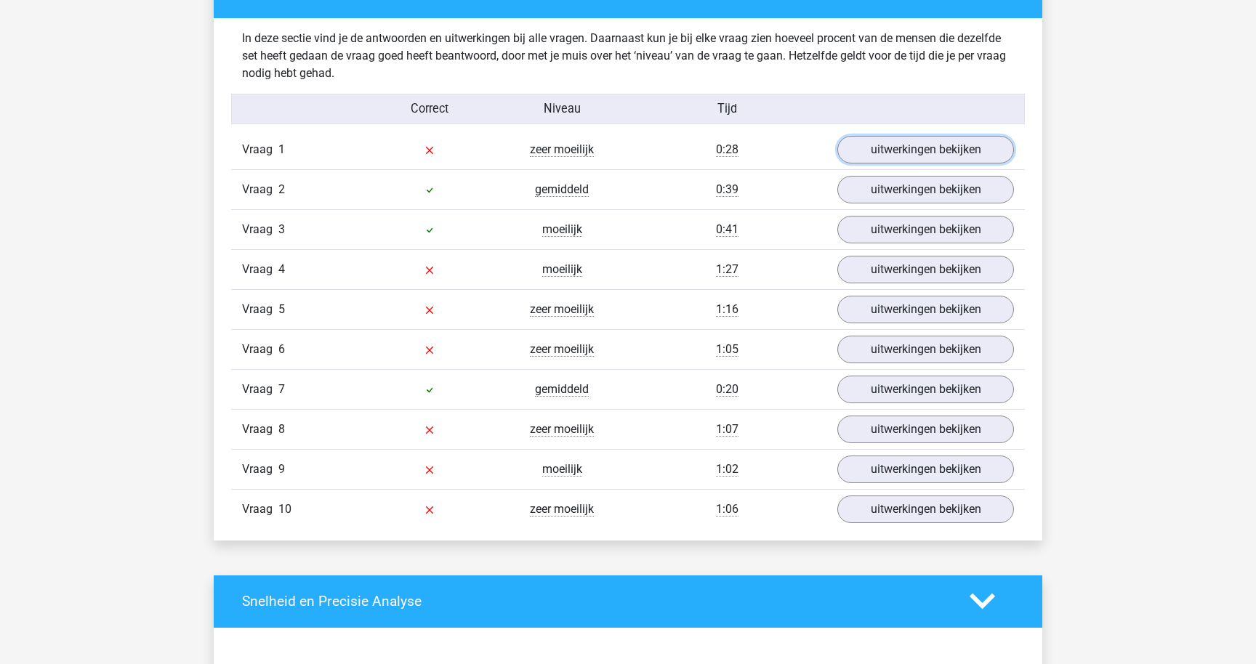
scroll to position [1113, 0]
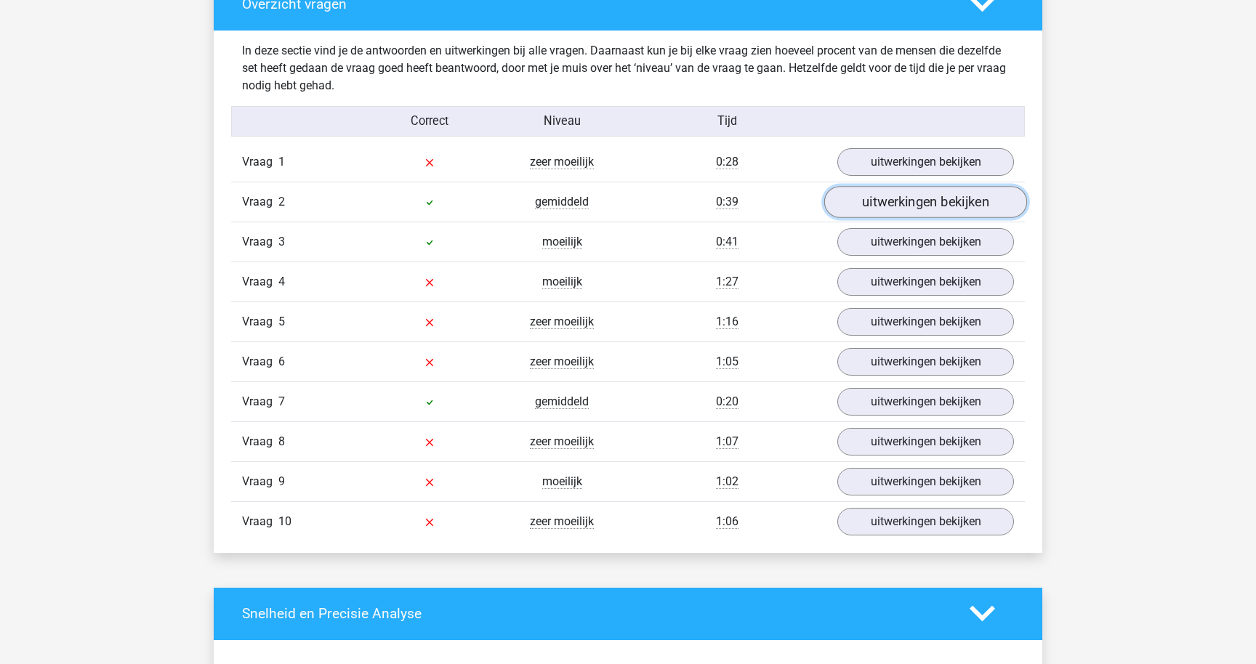
click at [861, 195] on link "uitwerkingen bekijken" at bounding box center [925, 202] width 203 height 32
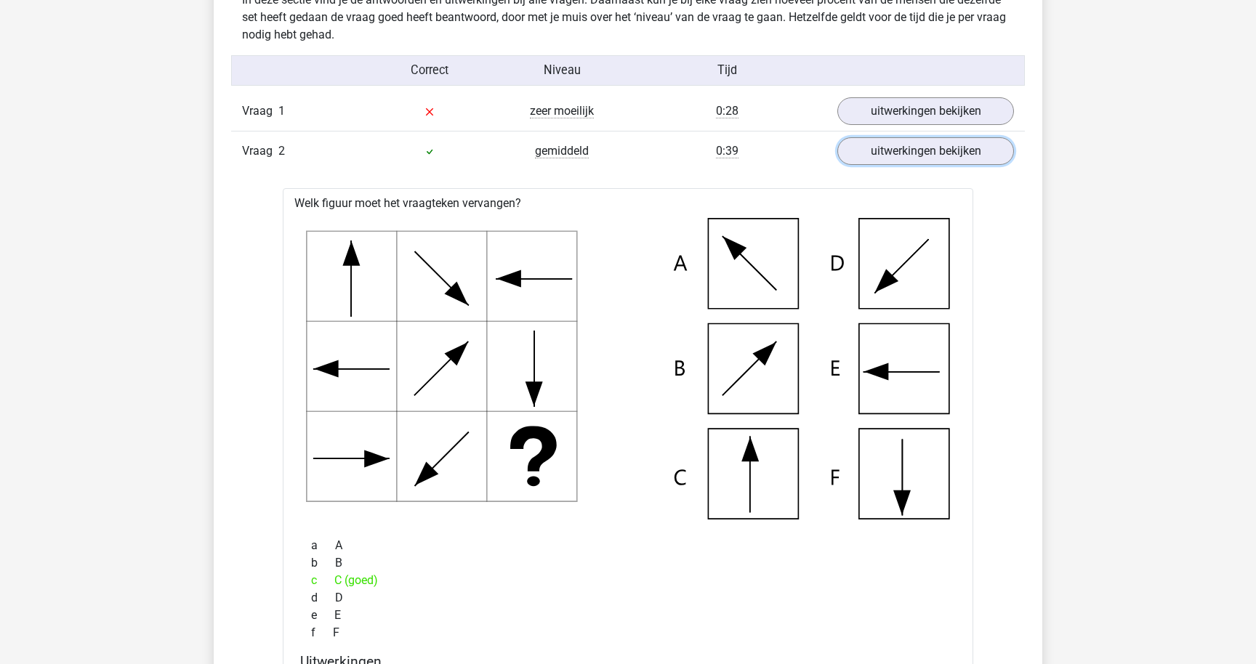
scroll to position [1161, 0]
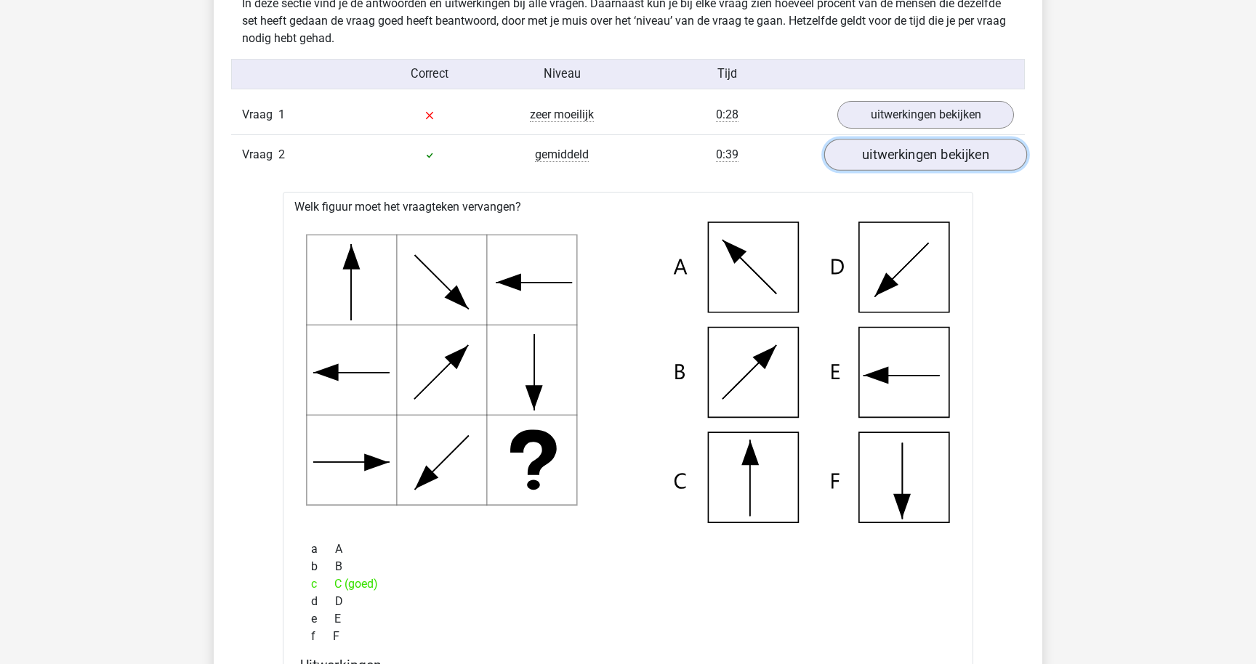
click at [967, 159] on link "uitwerkingen bekijken" at bounding box center [925, 155] width 203 height 32
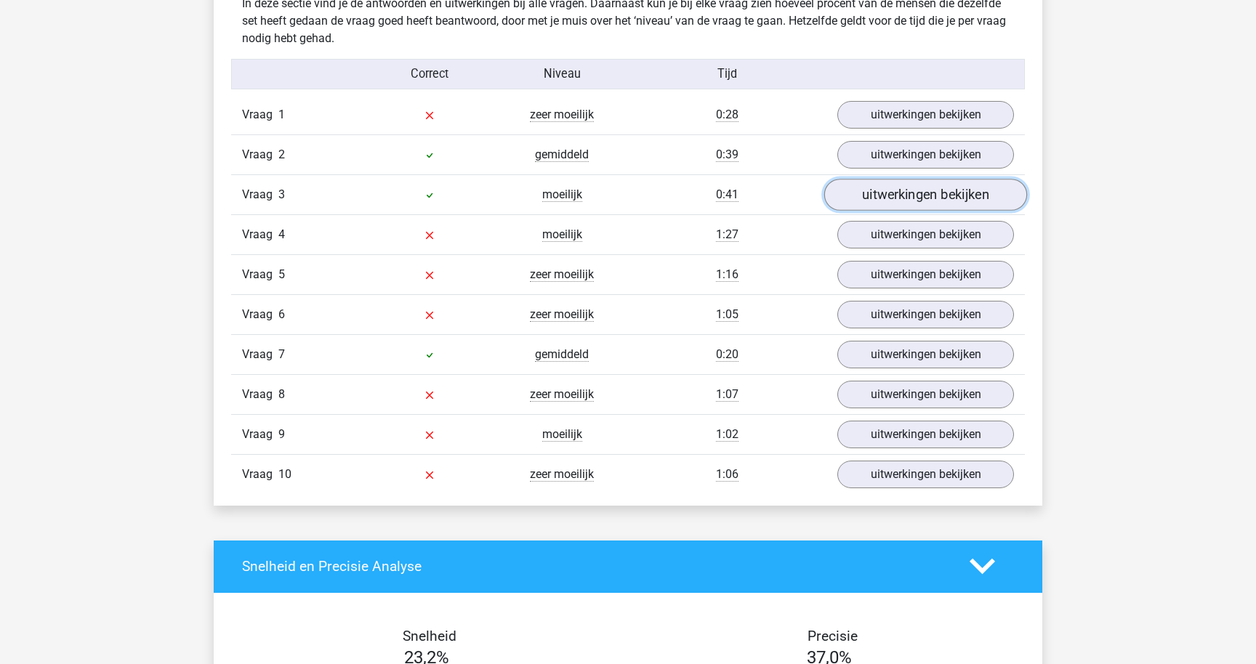
click at [903, 190] on link "uitwerkingen bekijken" at bounding box center [925, 195] width 203 height 32
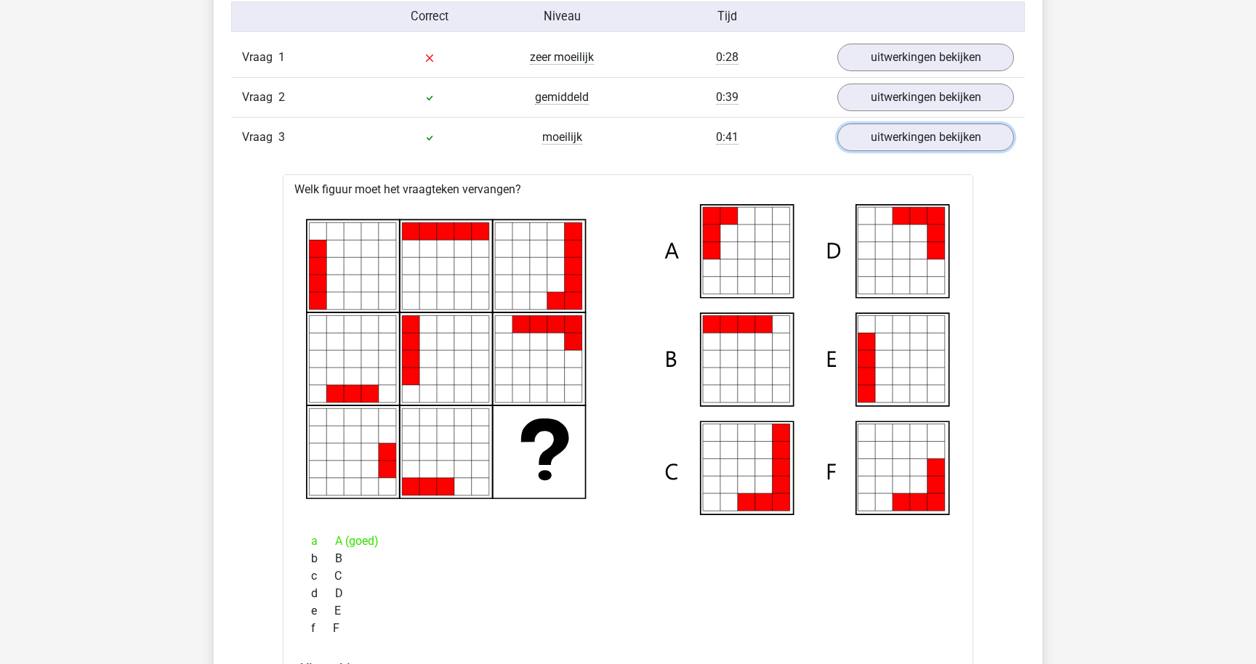
scroll to position [1219, 0]
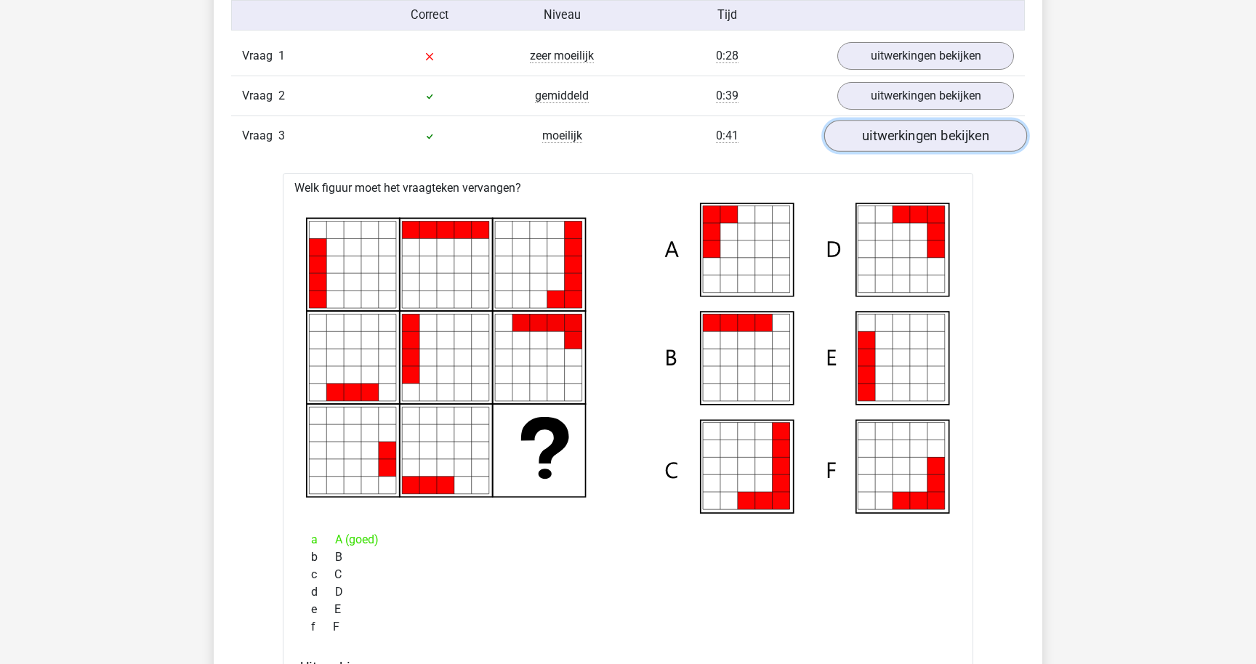
click at [850, 130] on link "uitwerkingen bekijken" at bounding box center [925, 136] width 203 height 32
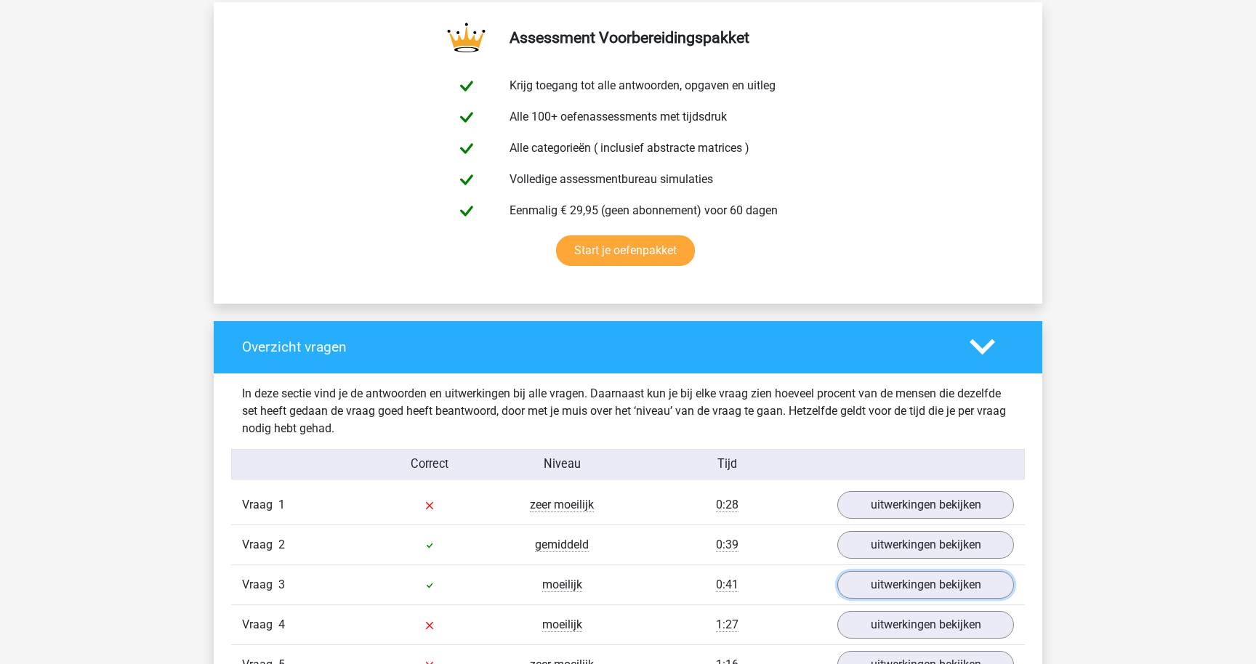
scroll to position [768, 0]
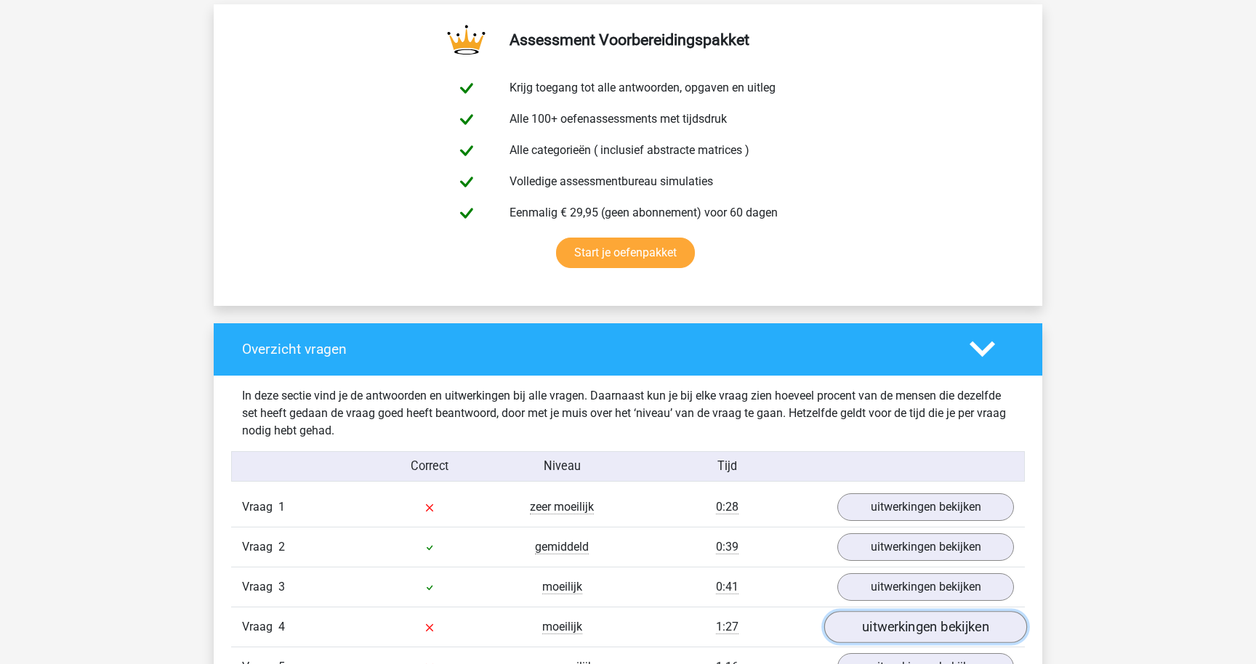
click at [859, 624] on link "uitwerkingen bekijken" at bounding box center [925, 627] width 203 height 32
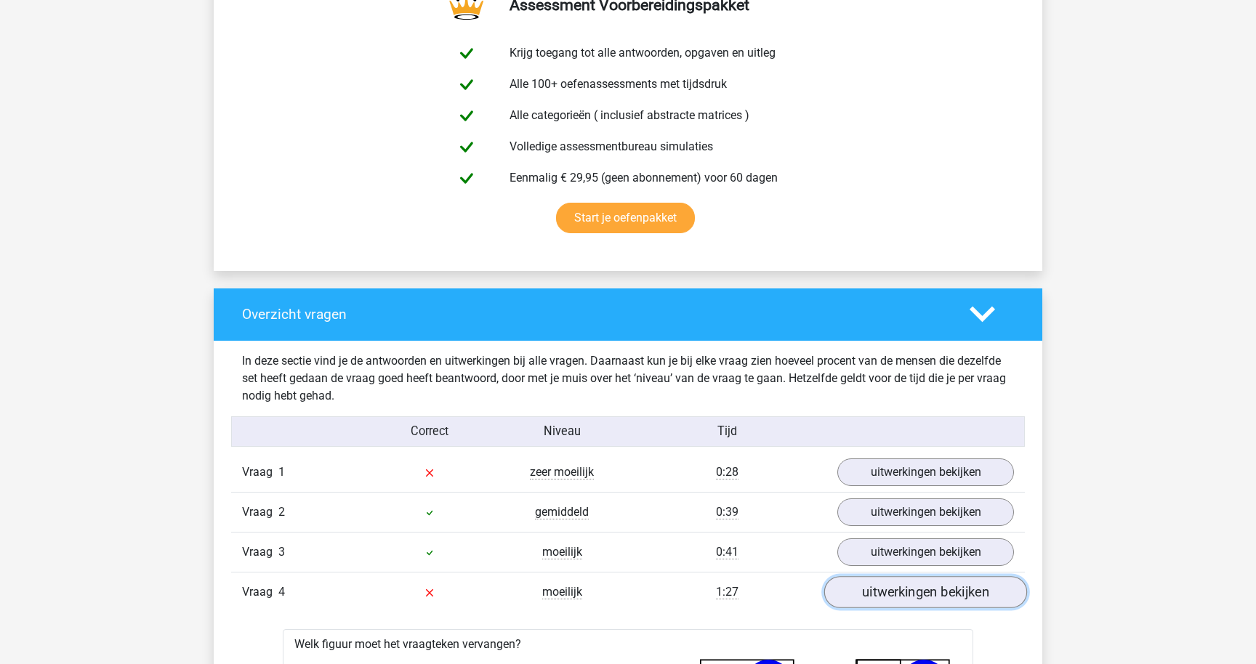
scroll to position [773, 0]
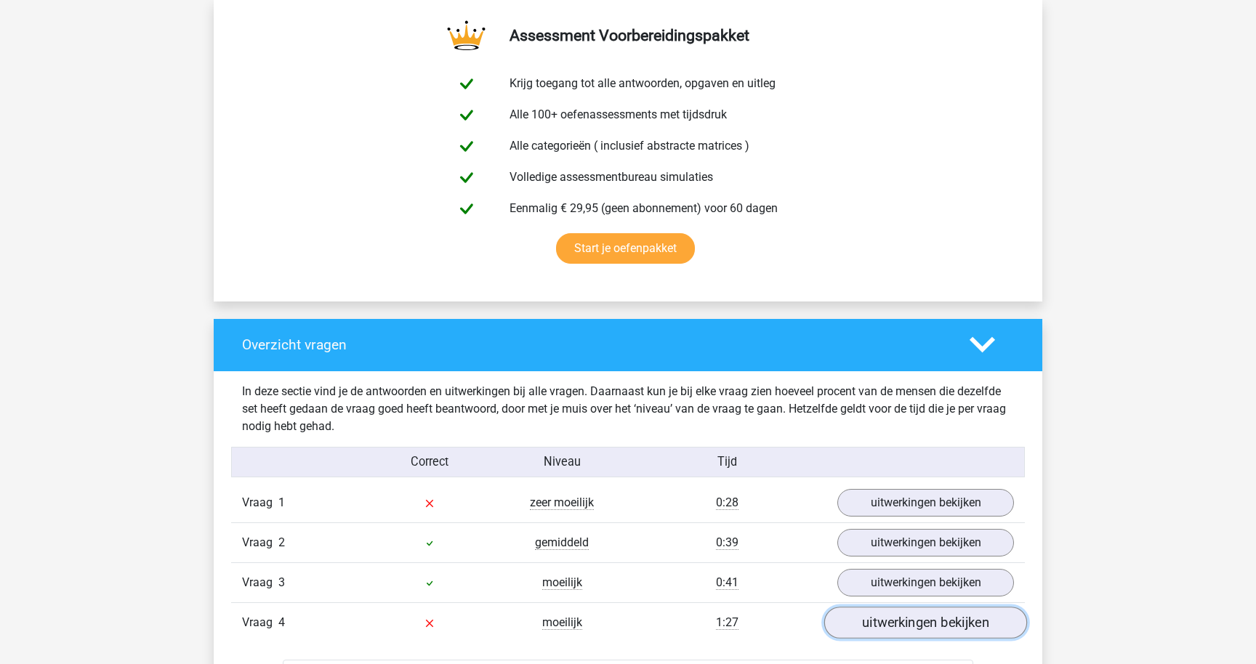
click at [892, 624] on link "uitwerkingen bekijken" at bounding box center [925, 623] width 203 height 32
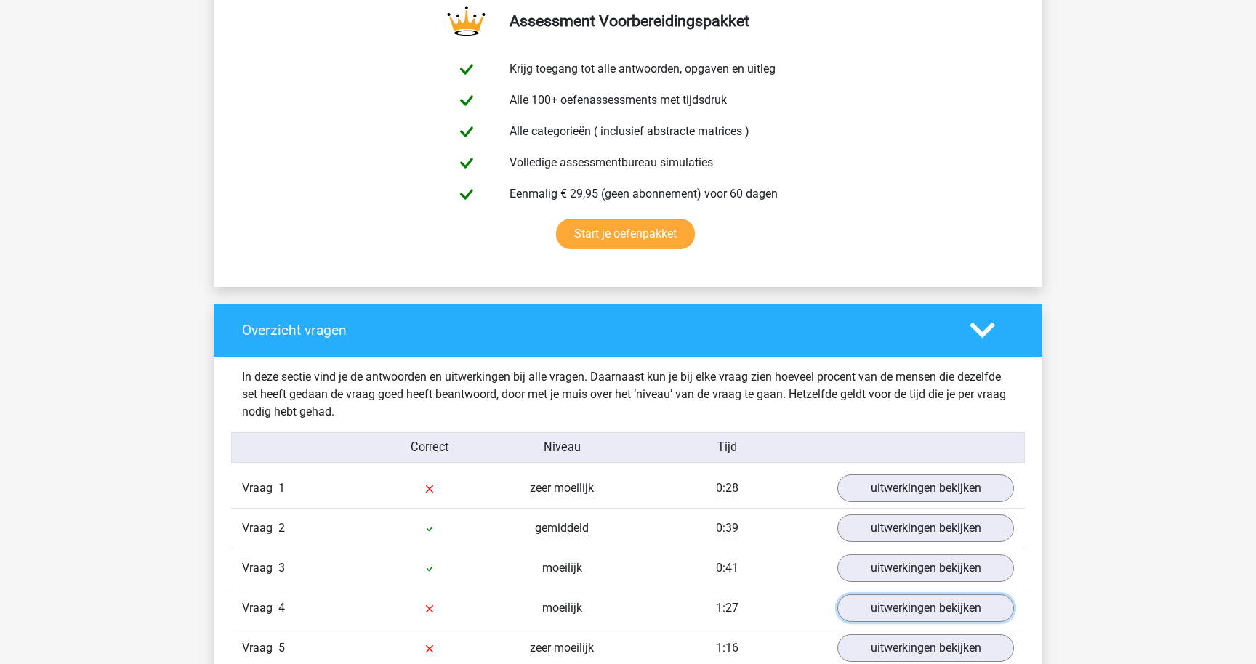
scroll to position [791, 0]
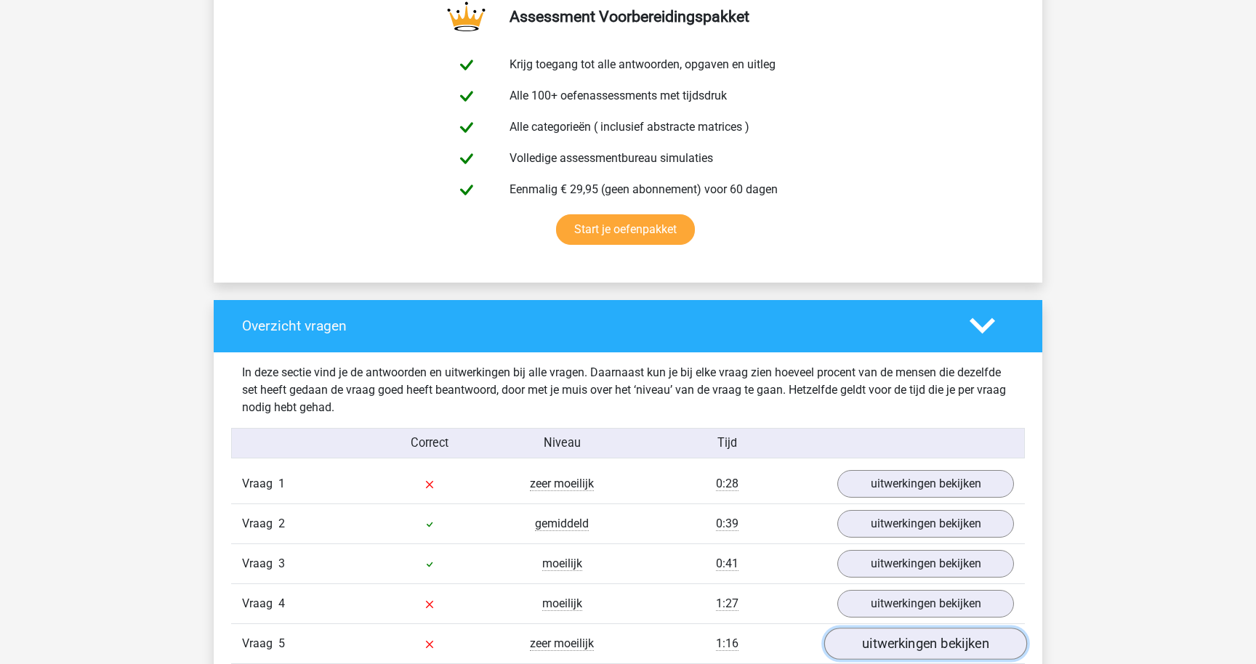
click at [851, 637] on link "uitwerkingen bekijken" at bounding box center [925, 644] width 203 height 32
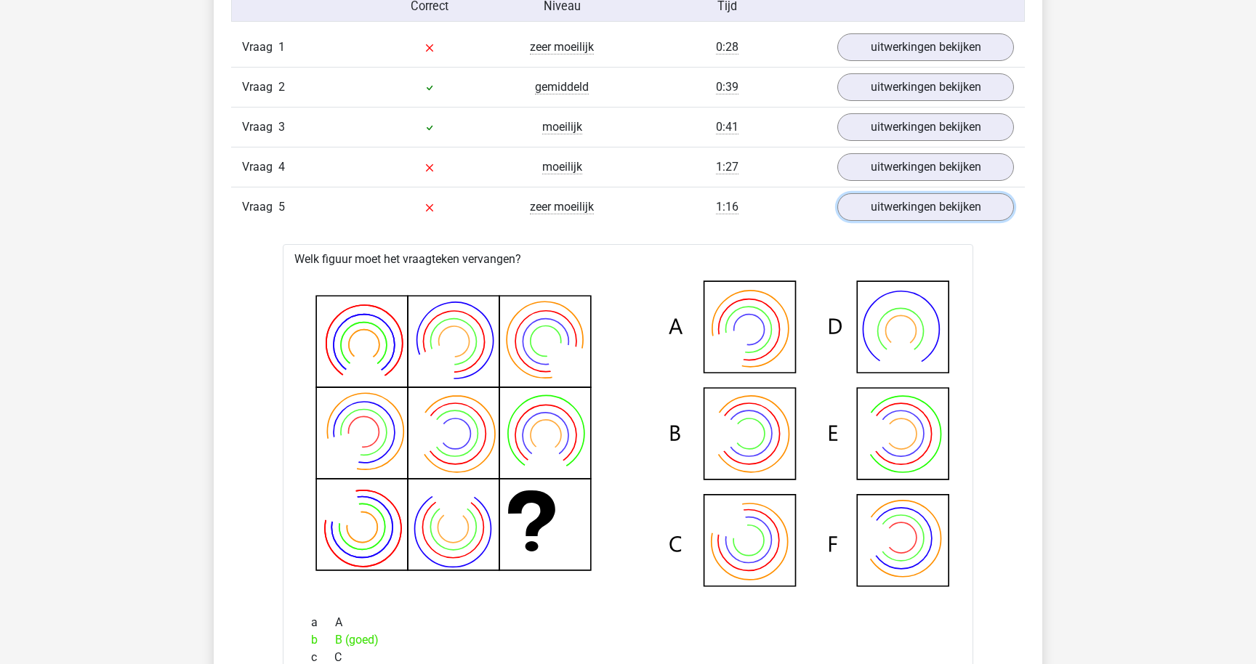
scroll to position [1257, 0]
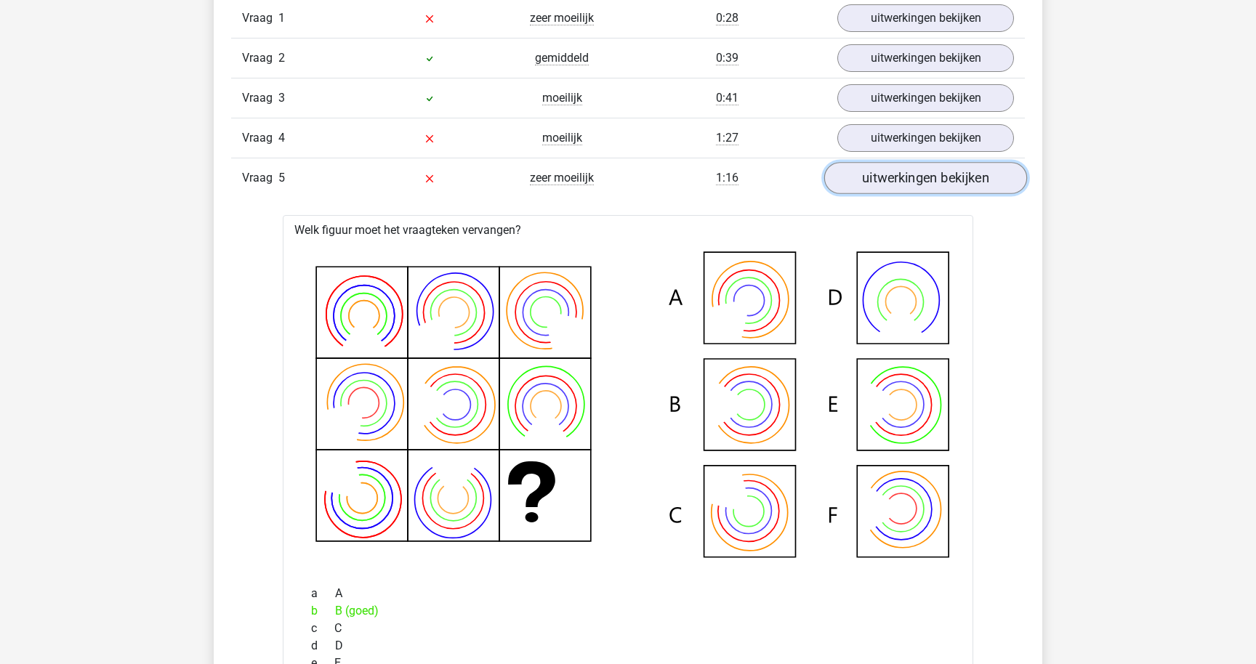
click at [864, 175] on link "uitwerkingen bekijken" at bounding box center [925, 178] width 203 height 32
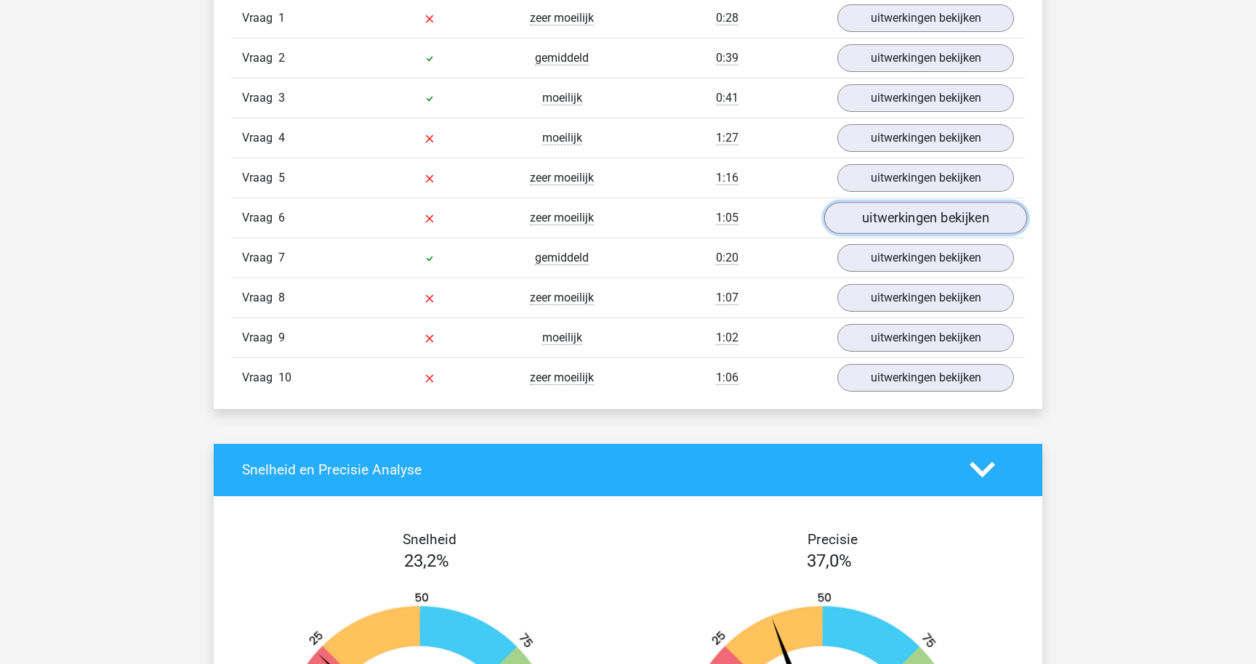
click at [886, 217] on link "uitwerkingen bekijken" at bounding box center [925, 218] width 203 height 32
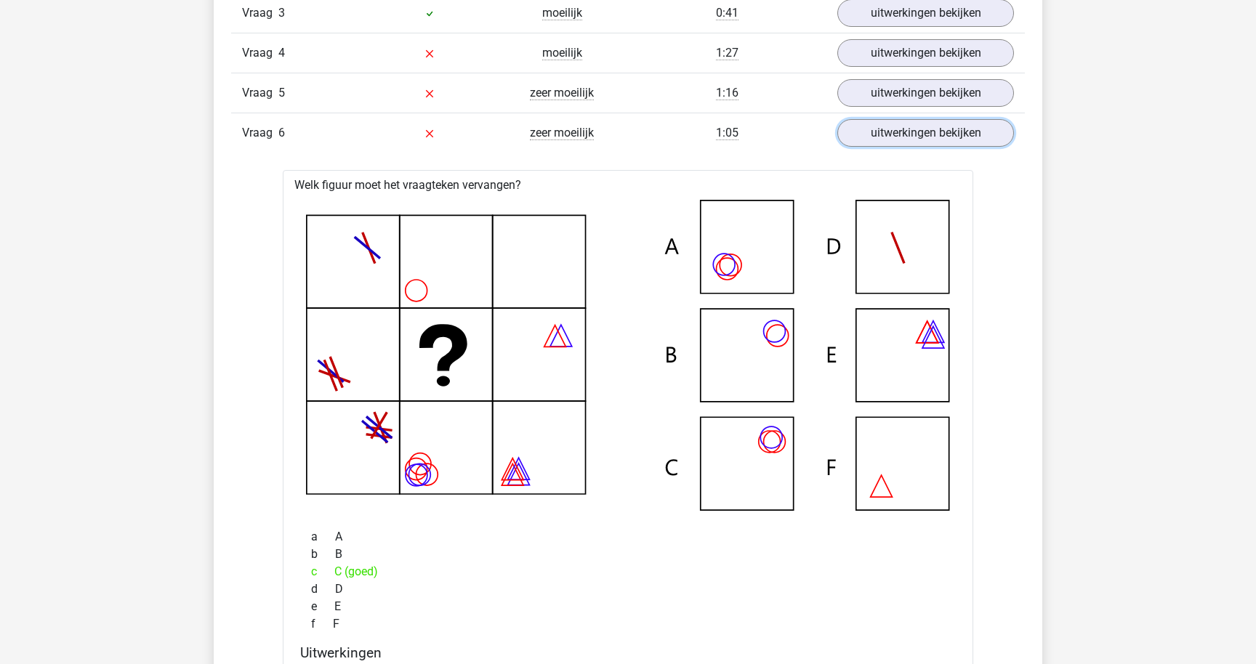
scroll to position [1344, 0]
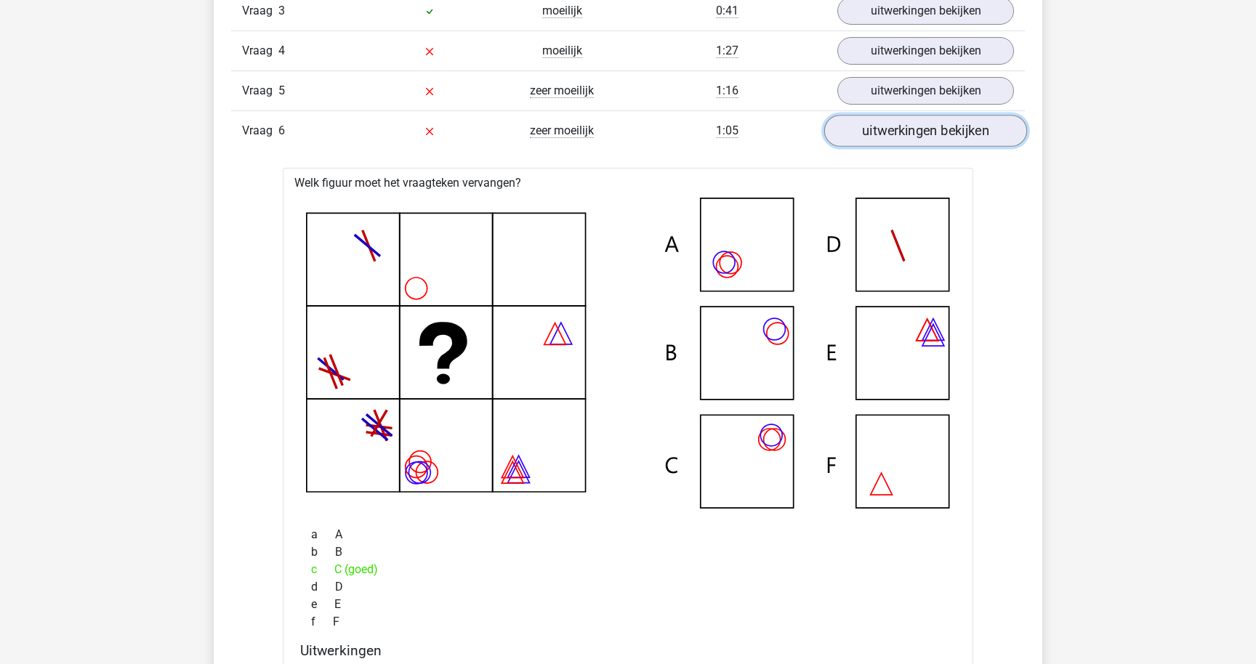
click at [923, 117] on link "uitwerkingen bekijken" at bounding box center [925, 131] width 203 height 32
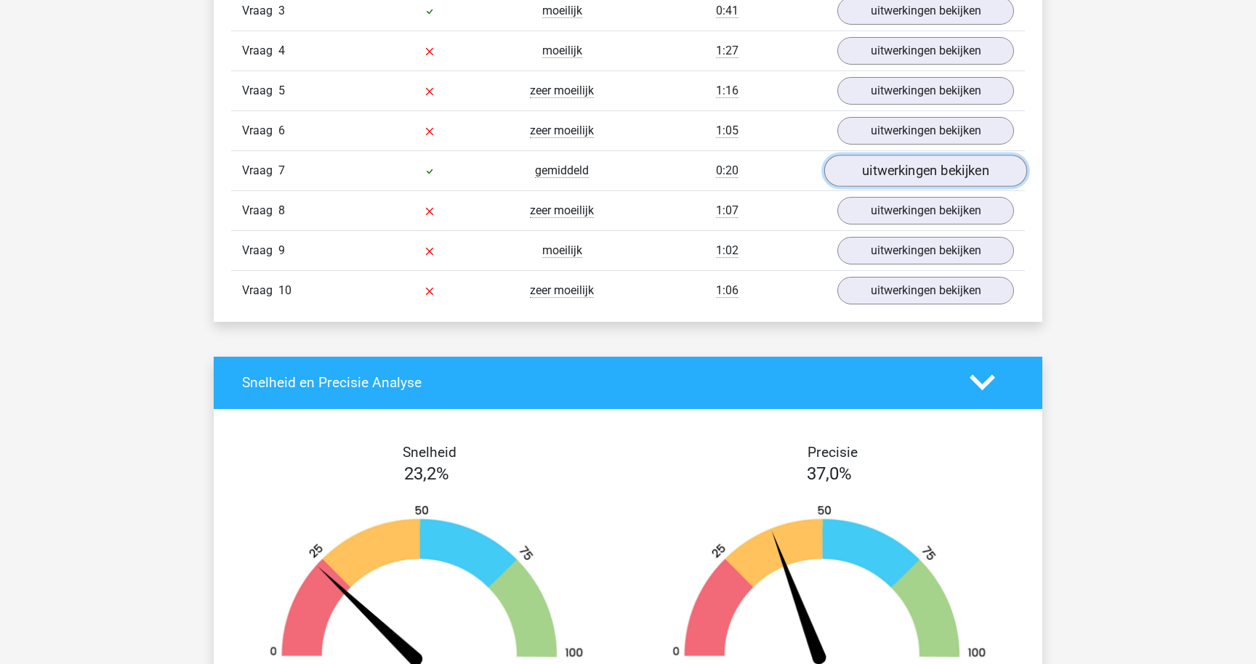
click at [908, 170] on link "uitwerkingen bekijken" at bounding box center [925, 171] width 203 height 32
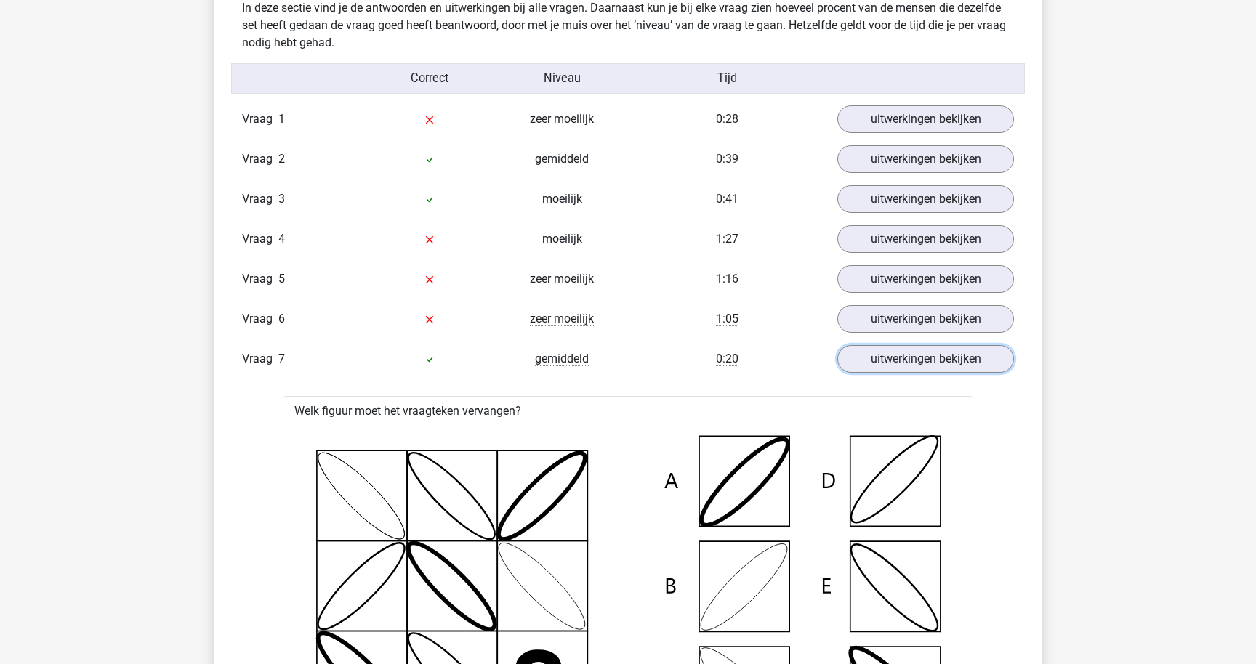
scroll to position [1097, 0]
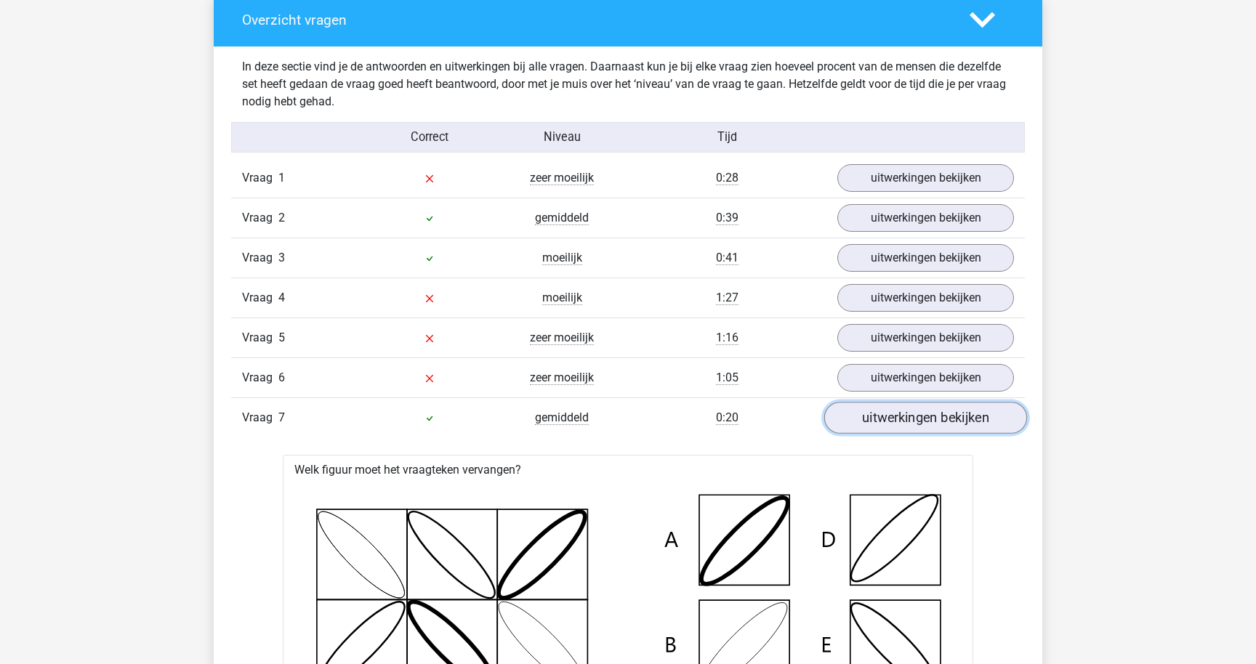
click at [892, 424] on link "uitwerkingen bekijken" at bounding box center [925, 418] width 203 height 32
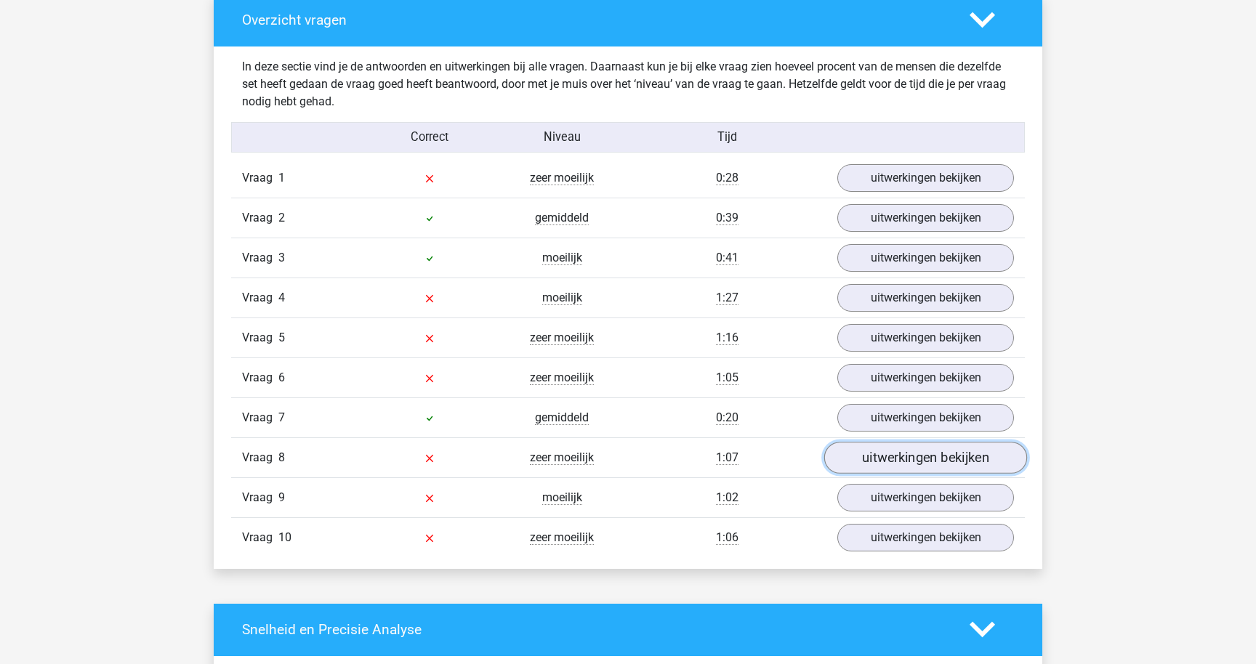
click at [856, 456] on link "uitwerkingen bekijken" at bounding box center [925, 458] width 203 height 32
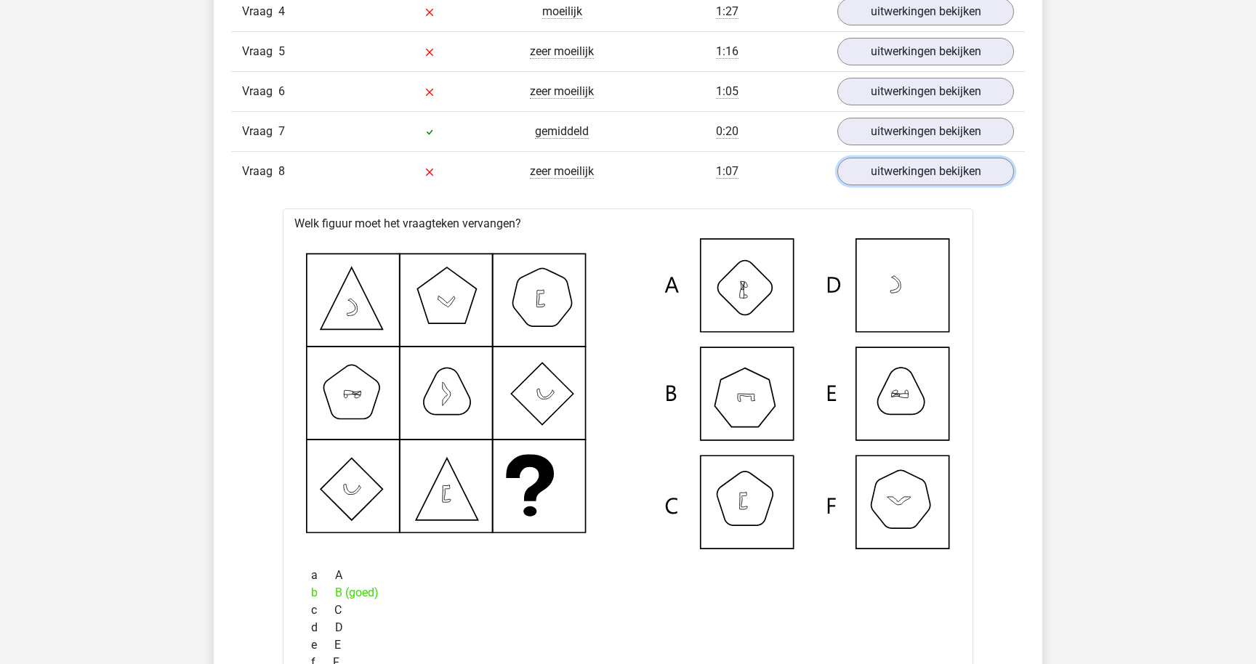
scroll to position [1385, 0]
click at [733, 398] on icon at bounding box center [628, 392] width 644 height 311
drag, startPoint x: 664, startPoint y: 392, endPoint x: 681, endPoint y: 399, distance: 18.9
click at [681, 399] on icon at bounding box center [628, 392] width 644 height 311
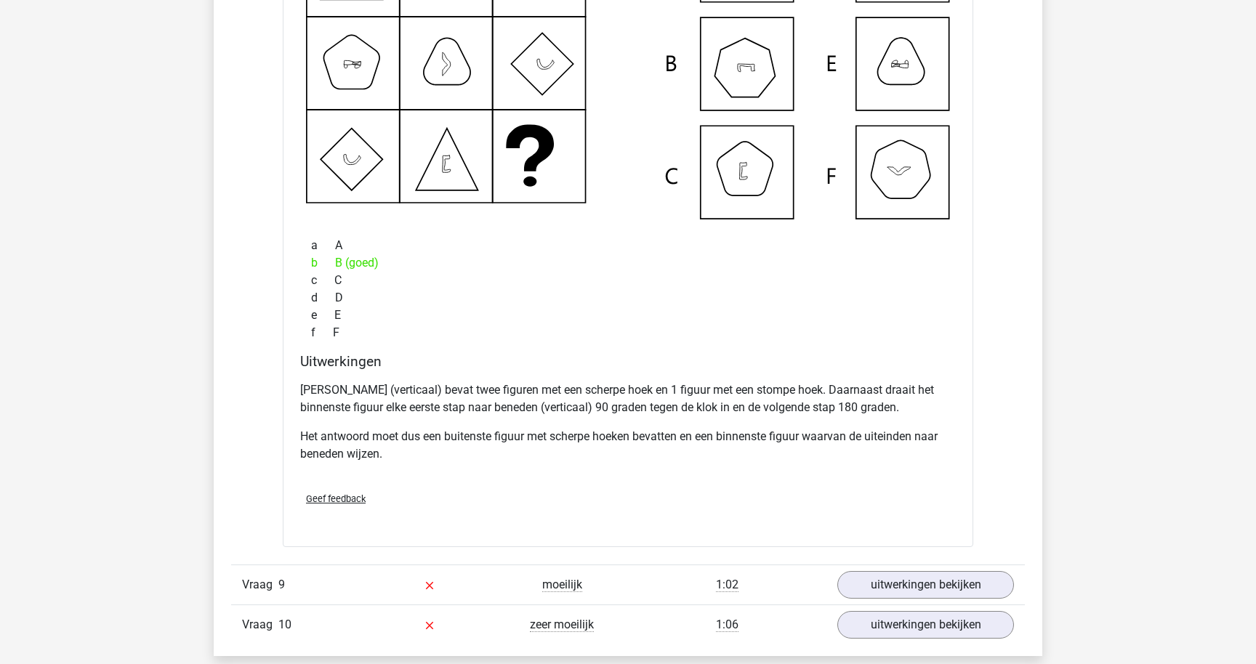
scroll to position [1721, 0]
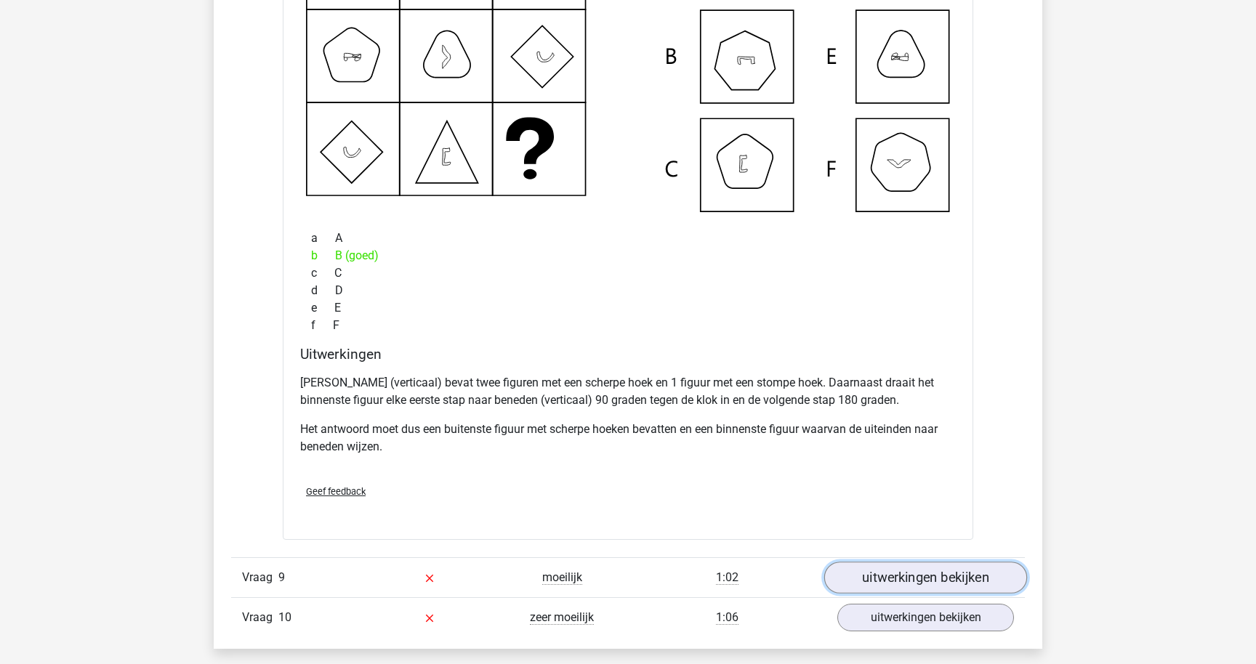
click at [878, 573] on link "uitwerkingen bekijken" at bounding box center [925, 578] width 203 height 32
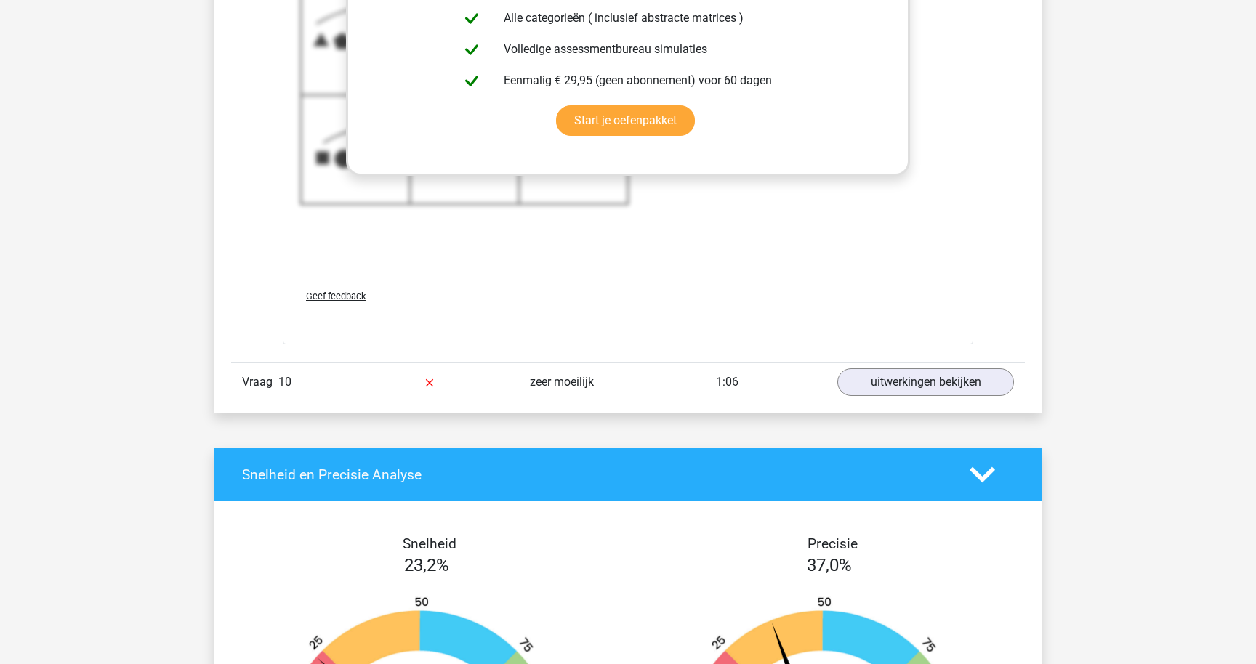
scroll to position [3039, 0]
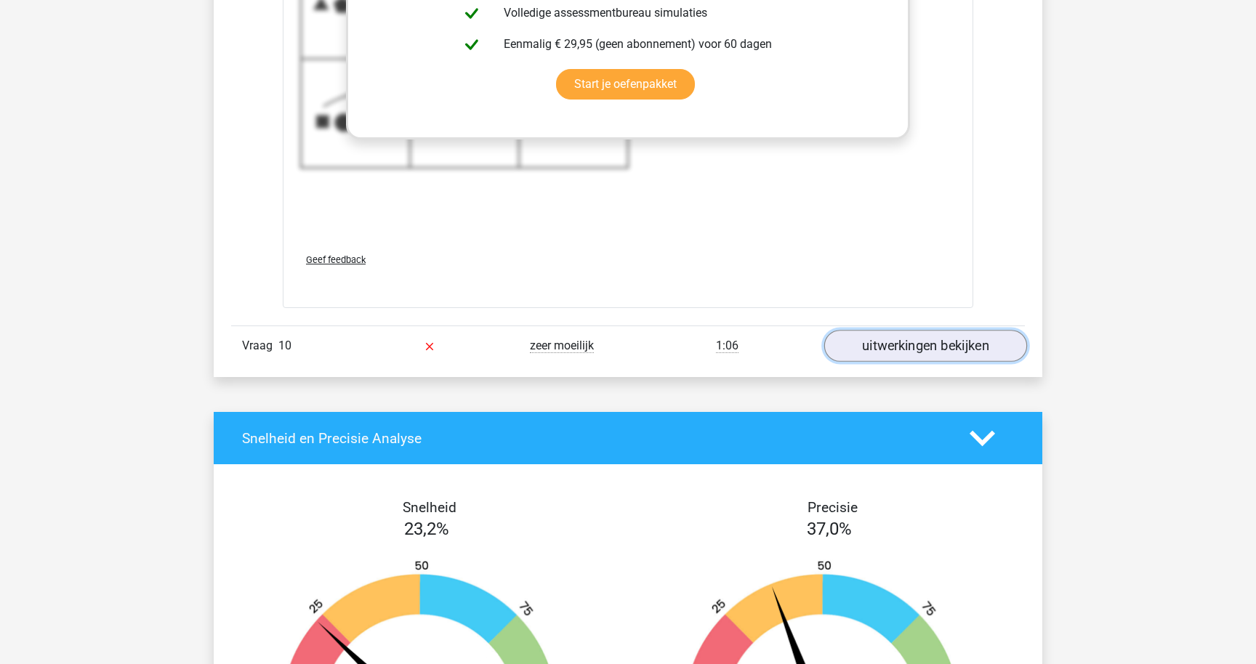
click at [901, 346] on link "uitwerkingen bekijken" at bounding box center [925, 347] width 203 height 32
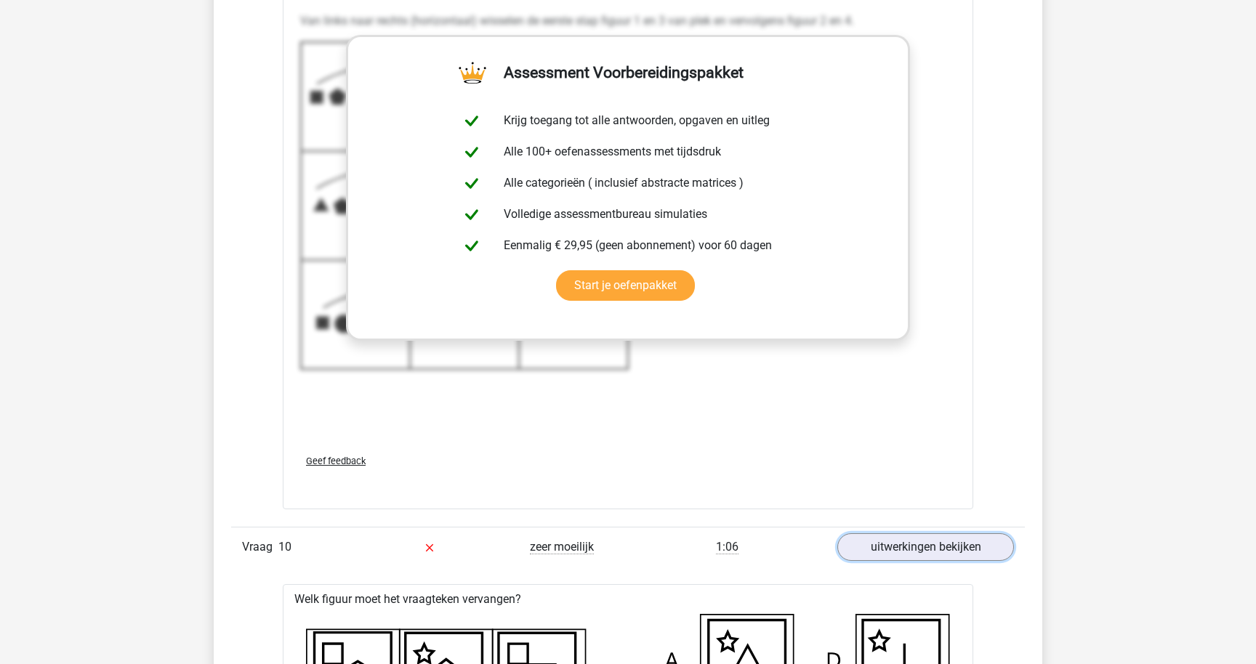
scroll to position [2803, 0]
